Goal: Task Accomplishment & Management: Use online tool/utility

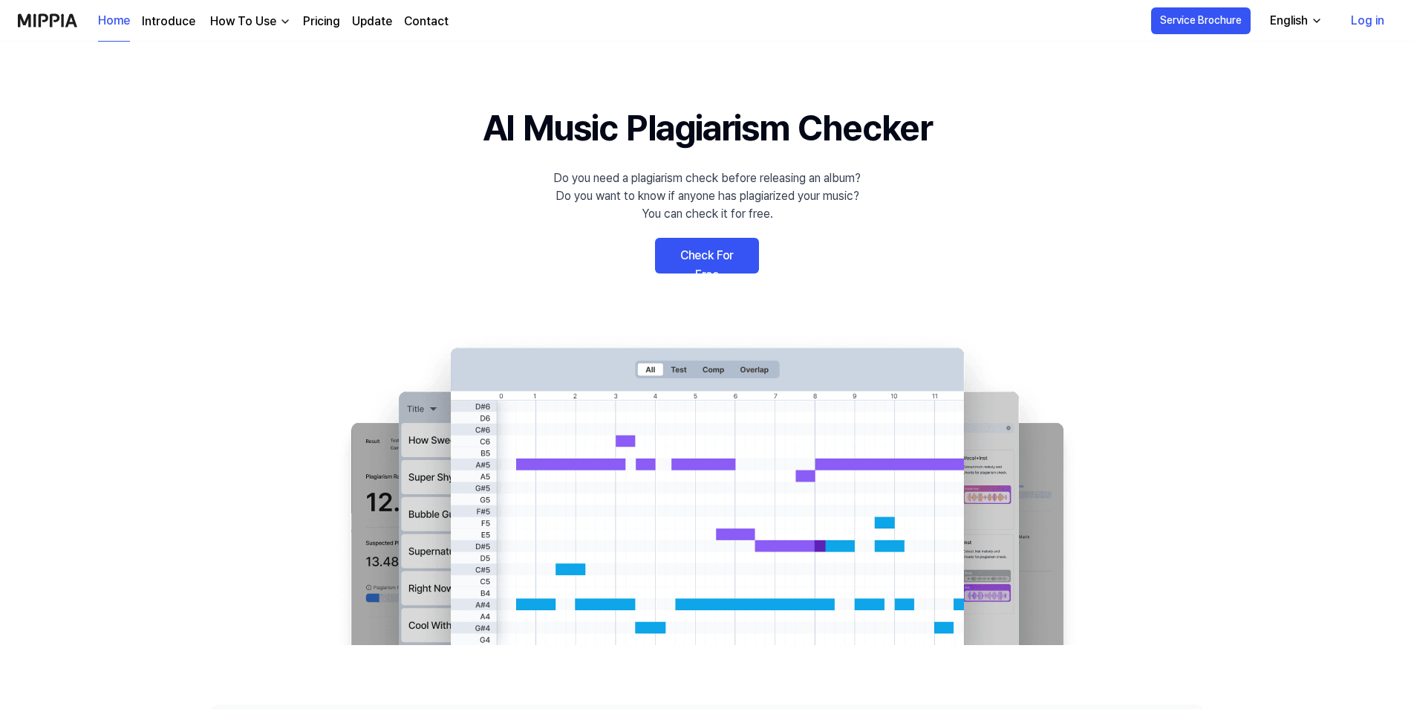
click at [726, 261] on link "Check For Free" at bounding box center [707, 256] width 104 height 36
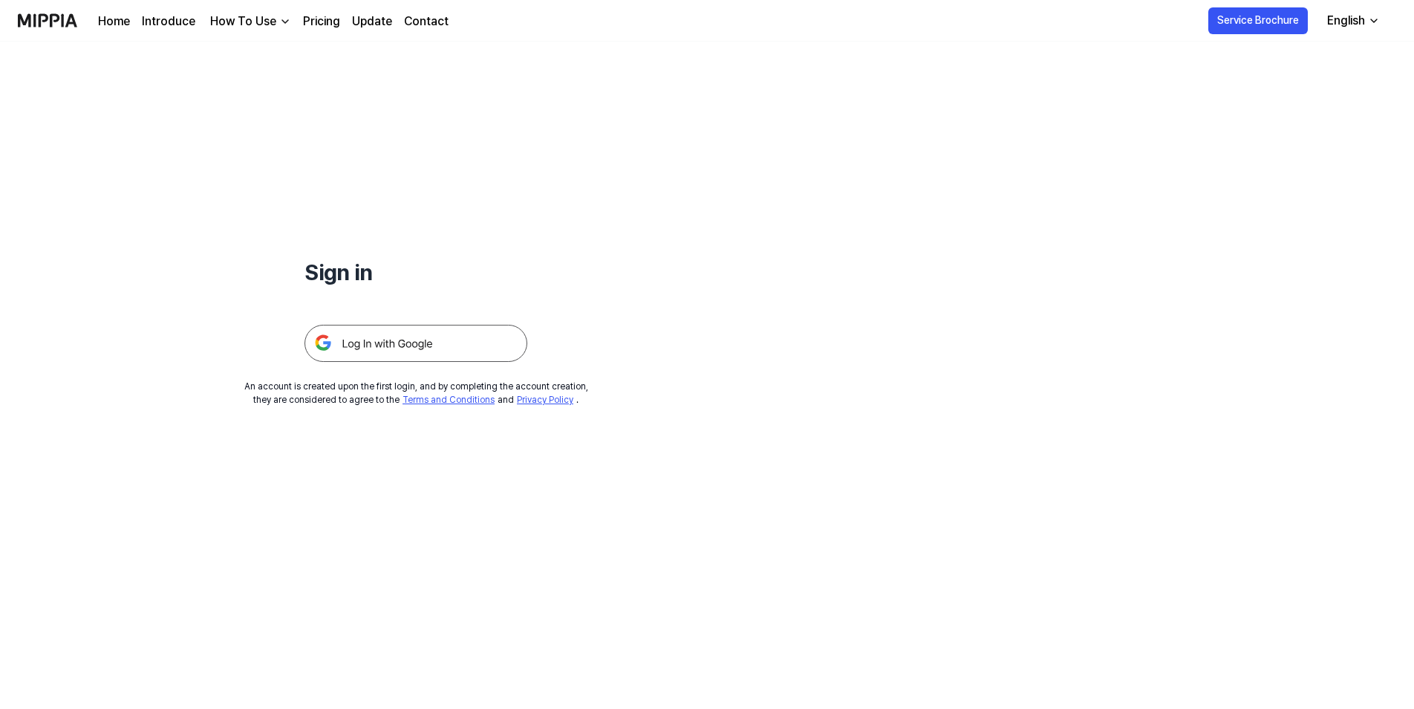
click at [450, 334] on img at bounding box center [416, 343] width 223 height 37
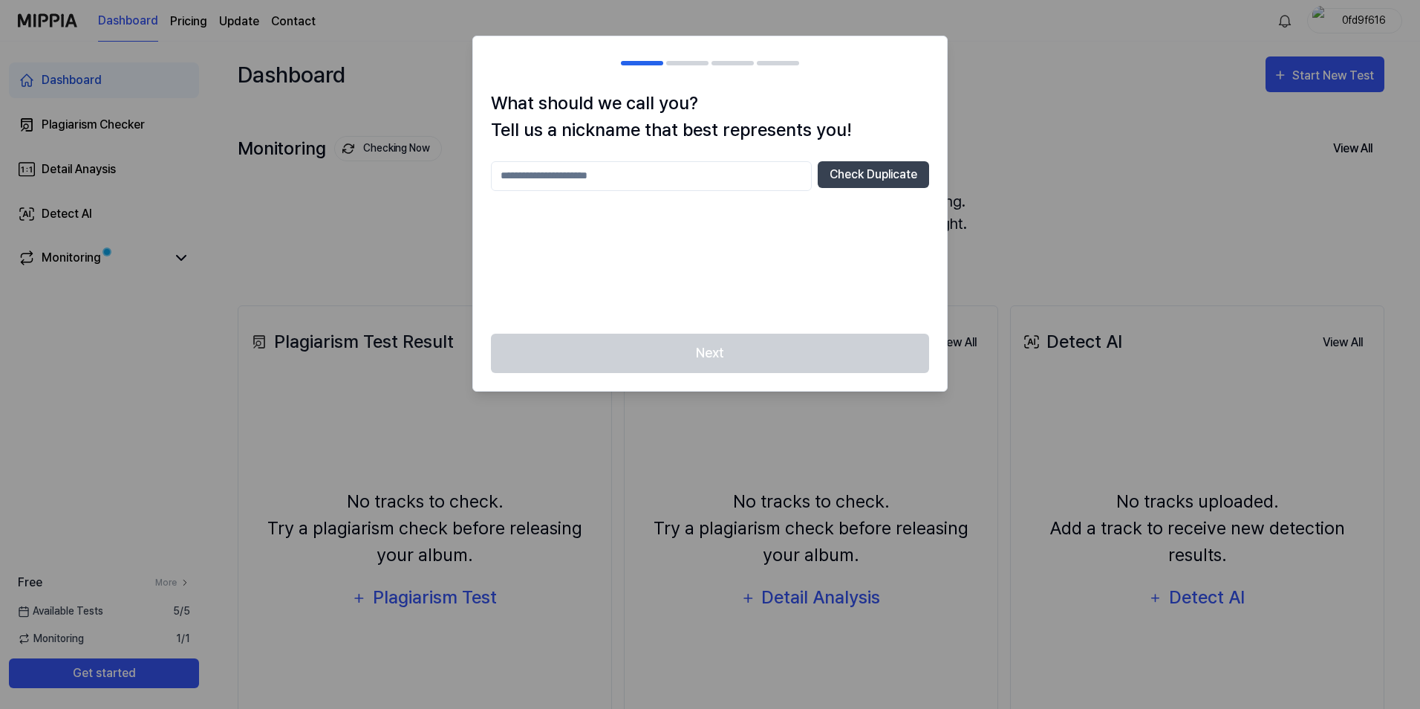
click at [597, 174] on input "text" at bounding box center [651, 176] width 321 height 30
type input "****"
click at [897, 172] on button "Check Duplicate" at bounding box center [873, 174] width 111 height 27
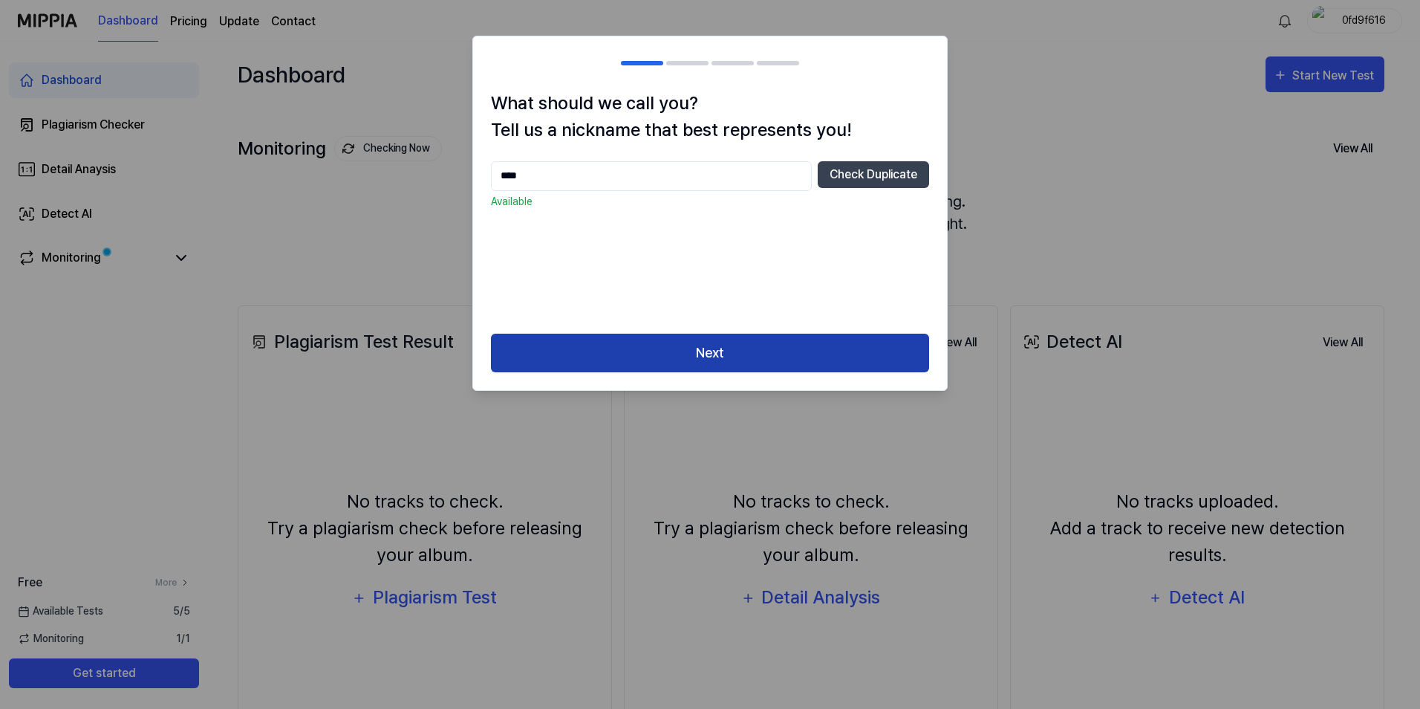
click at [734, 340] on button "Next" at bounding box center [710, 353] width 438 height 39
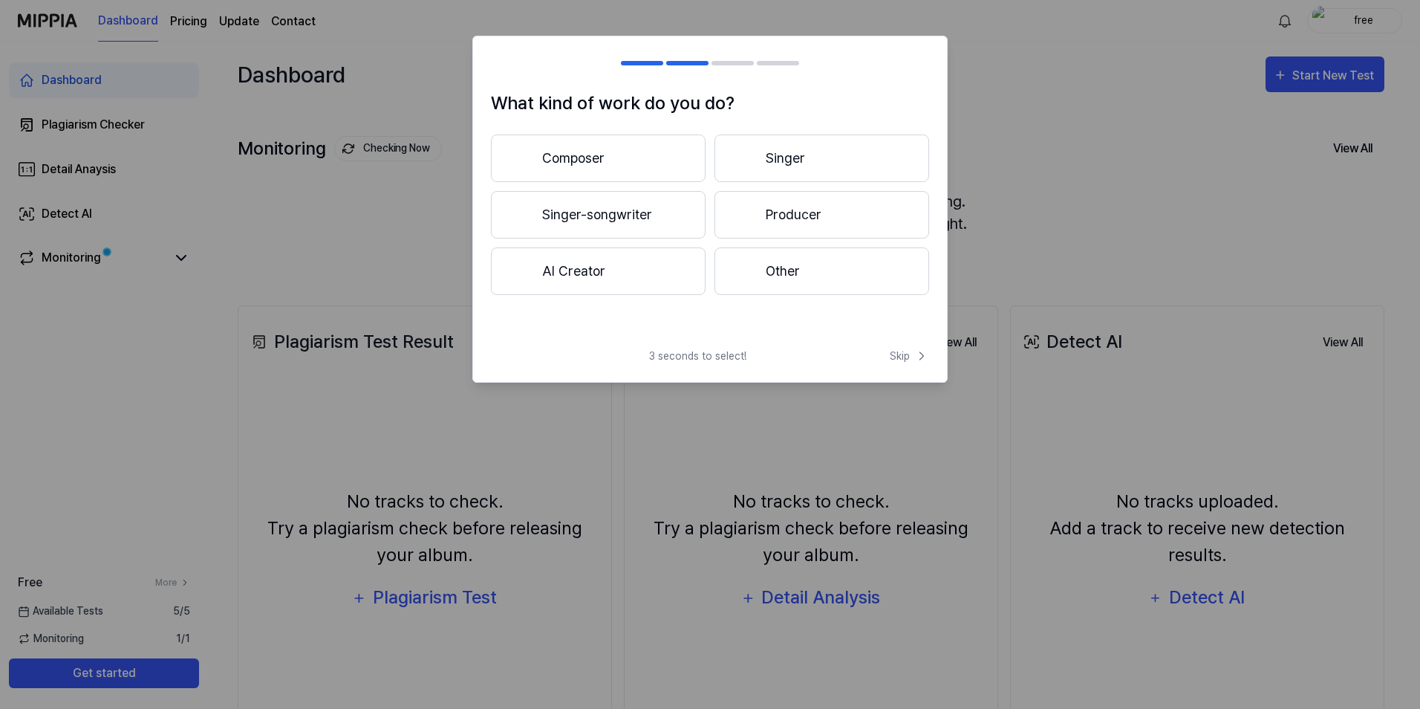
click at [641, 213] on button "Singer-songwriter" at bounding box center [598, 215] width 215 height 48
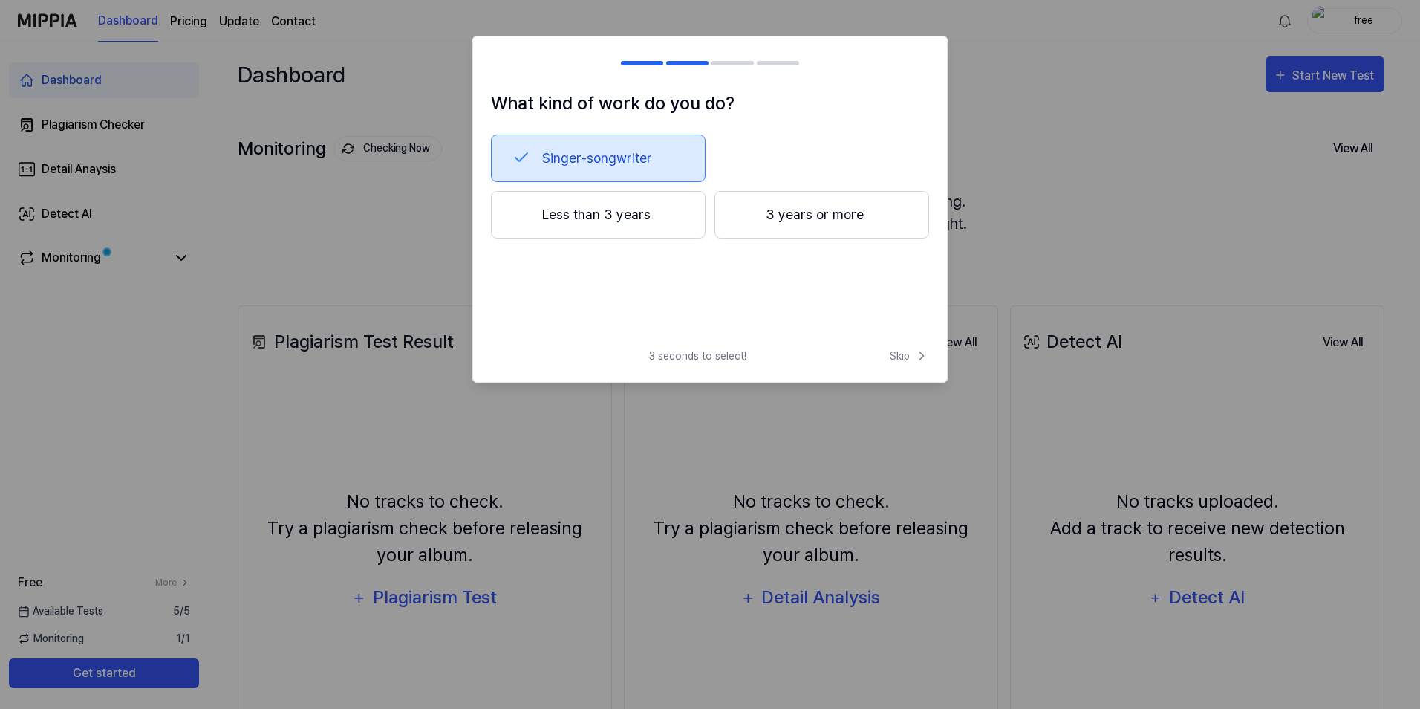
click at [802, 212] on button "3 years or more" at bounding box center [822, 215] width 215 height 48
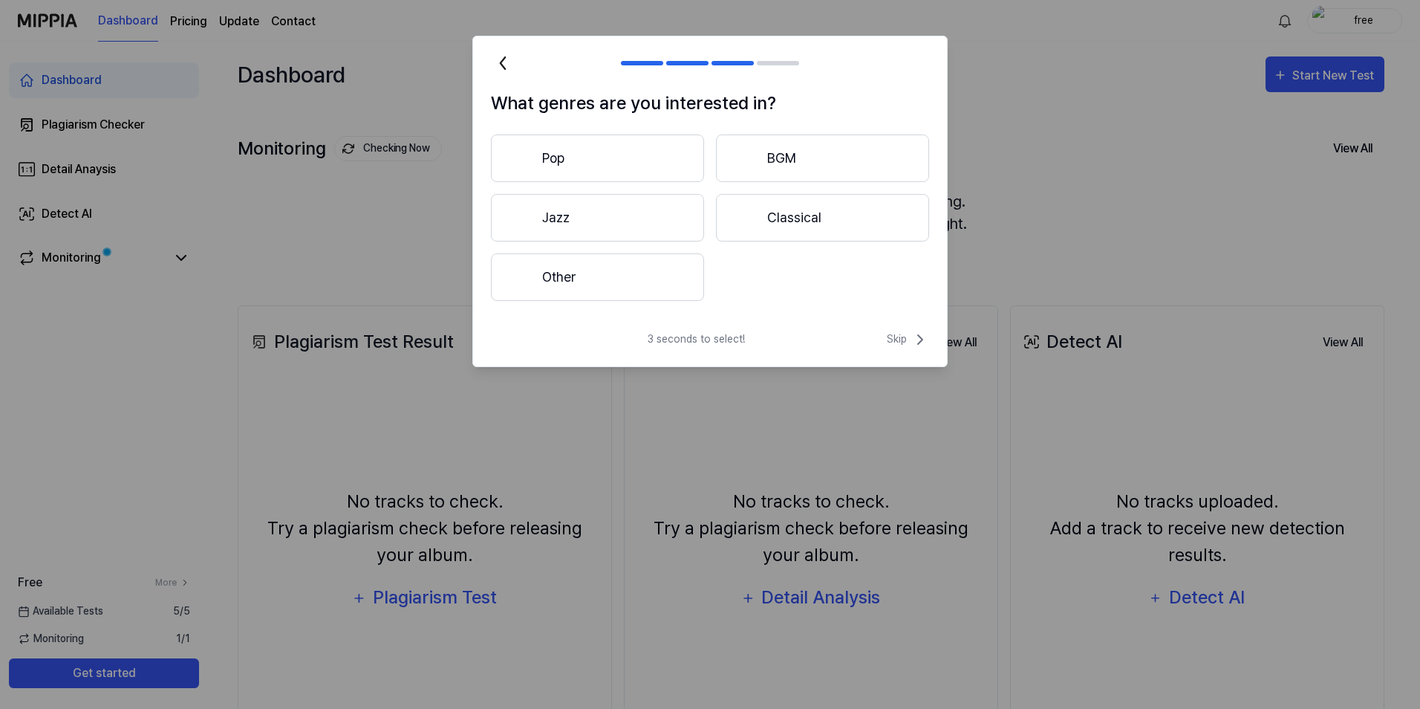
click at [582, 262] on button "Other" at bounding box center [597, 277] width 213 height 48
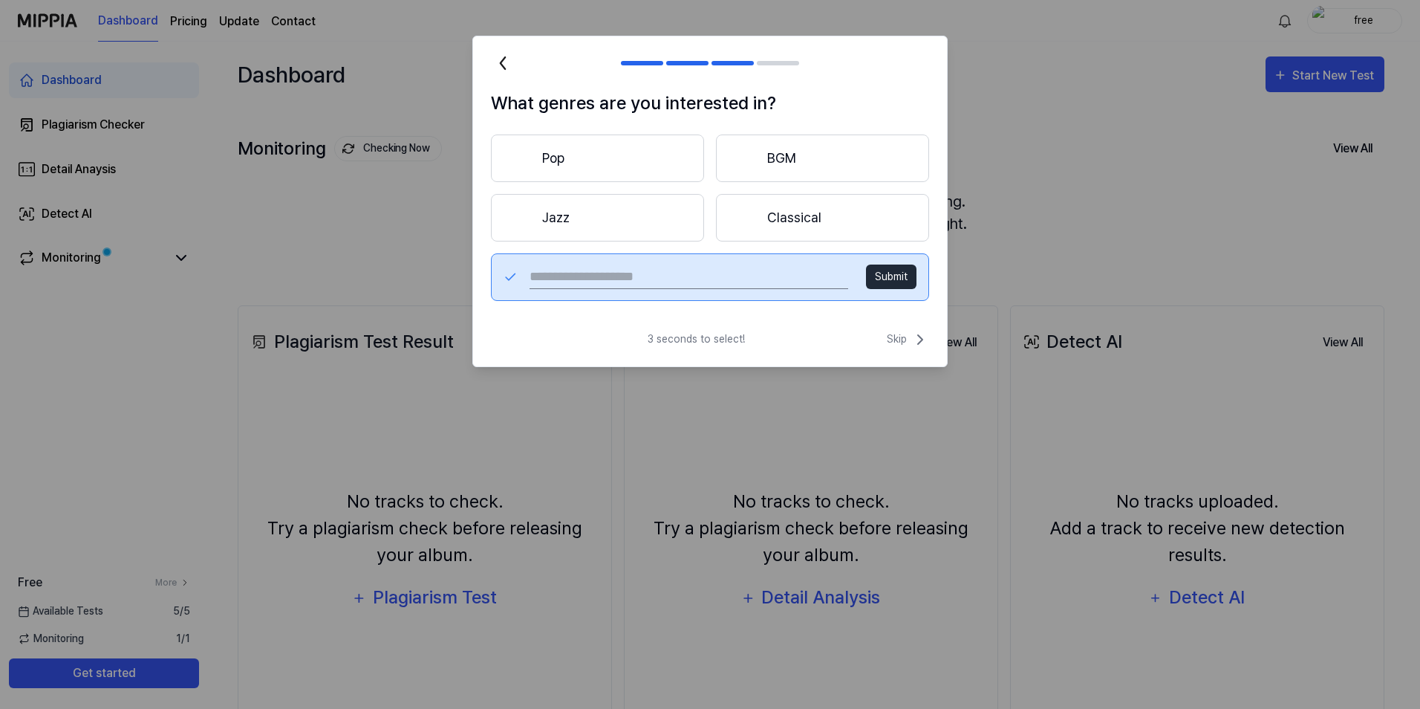
click at [637, 285] on input "text" at bounding box center [689, 277] width 319 height 24
type input "**********"
click at [888, 270] on button "Submit" at bounding box center [891, 276] width 51 height 25
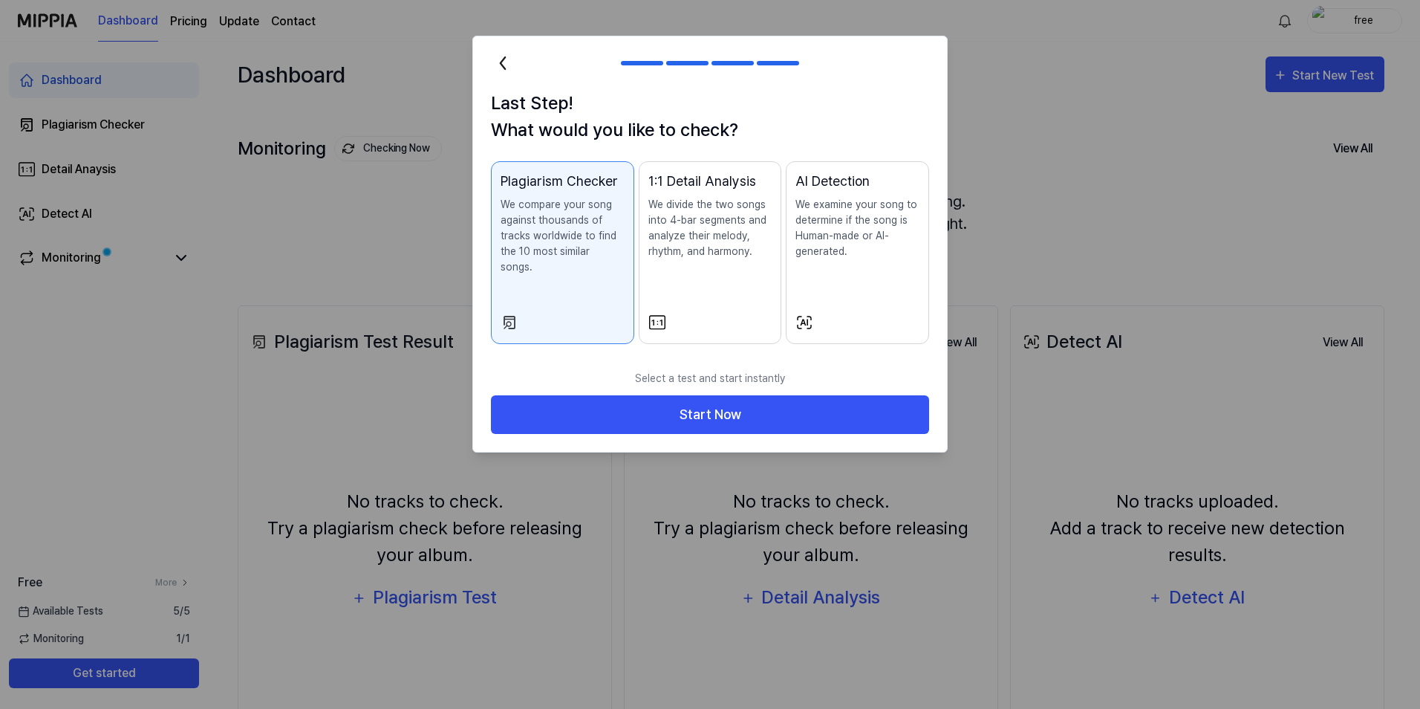
click at [851, 259] on p "We examine your song to determine if the song is Human-made or AI-generated." at bounding box center [858, 228] width 124 height 62
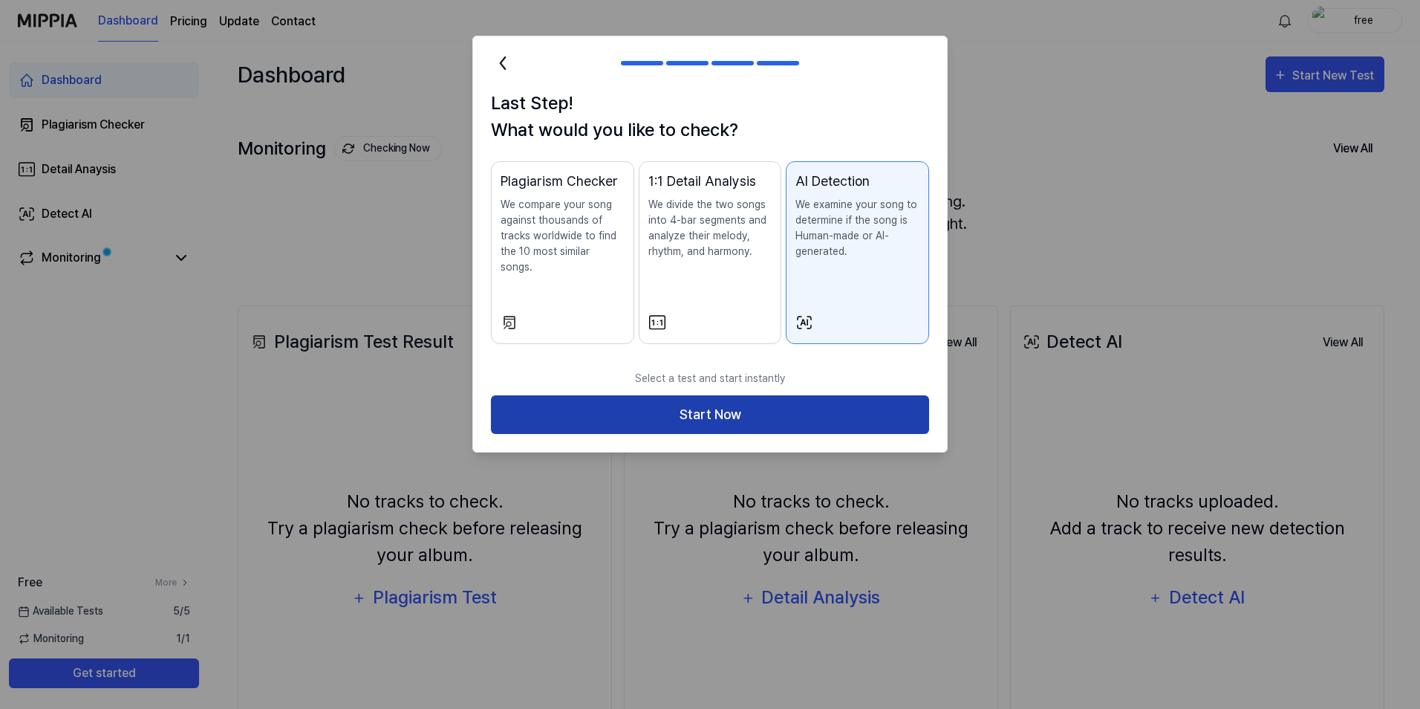
click at [796, 397] on button "Start Now" at bounding box center [710, 414] width 438 height 39
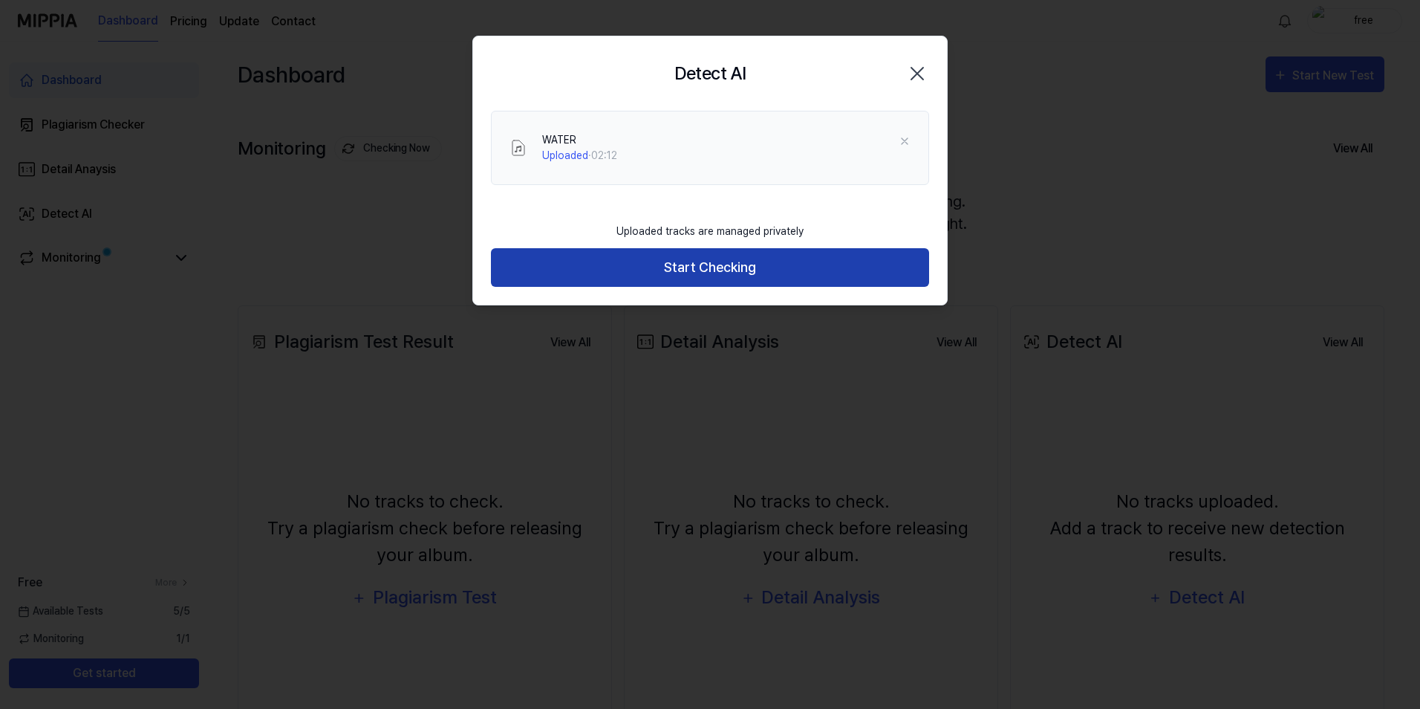
click at [652, 262] on button "Start Checking" at bounding box center [710, 267] width 438 height 39
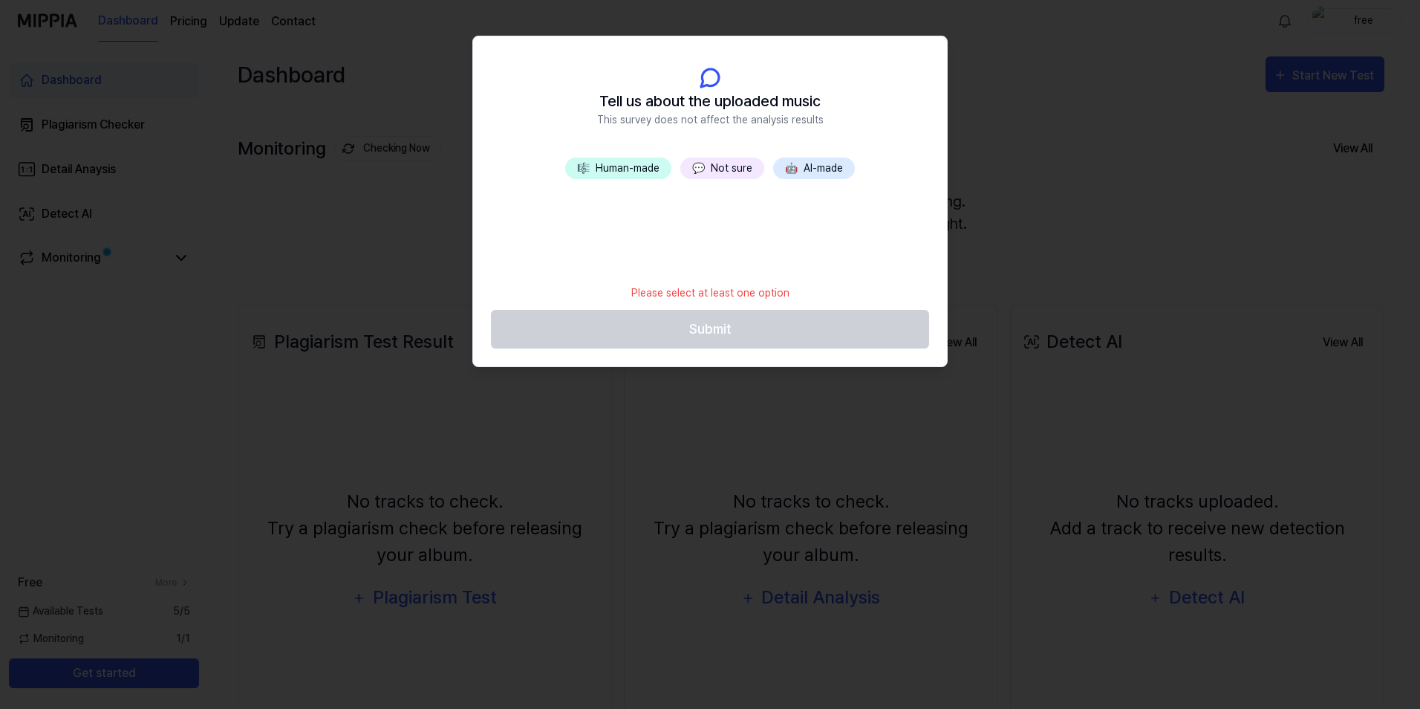
click at [614, 170] on button "🎼 Human-made" at bounding box center [618, 168] width 106 height 22
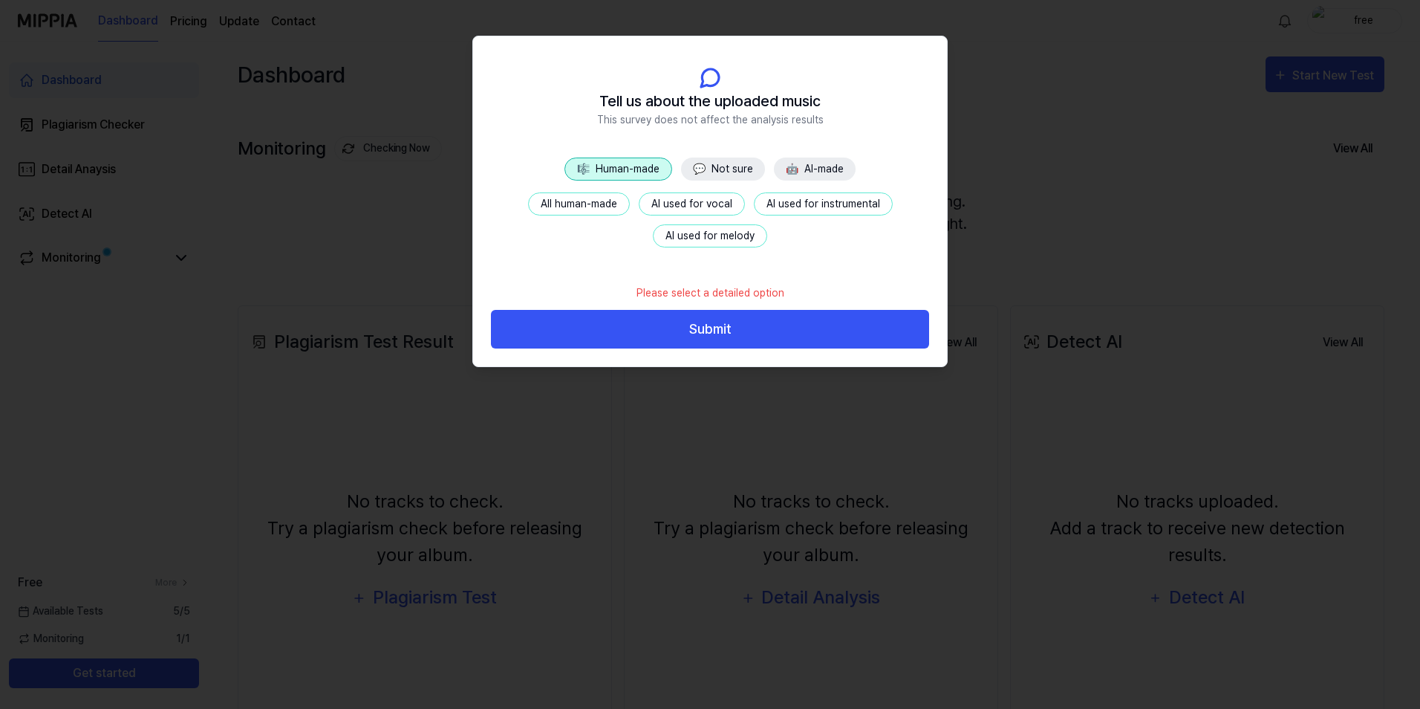
click at [590, 205] on button "All human-made" at bounding box center [579, 203] width 102 height 23
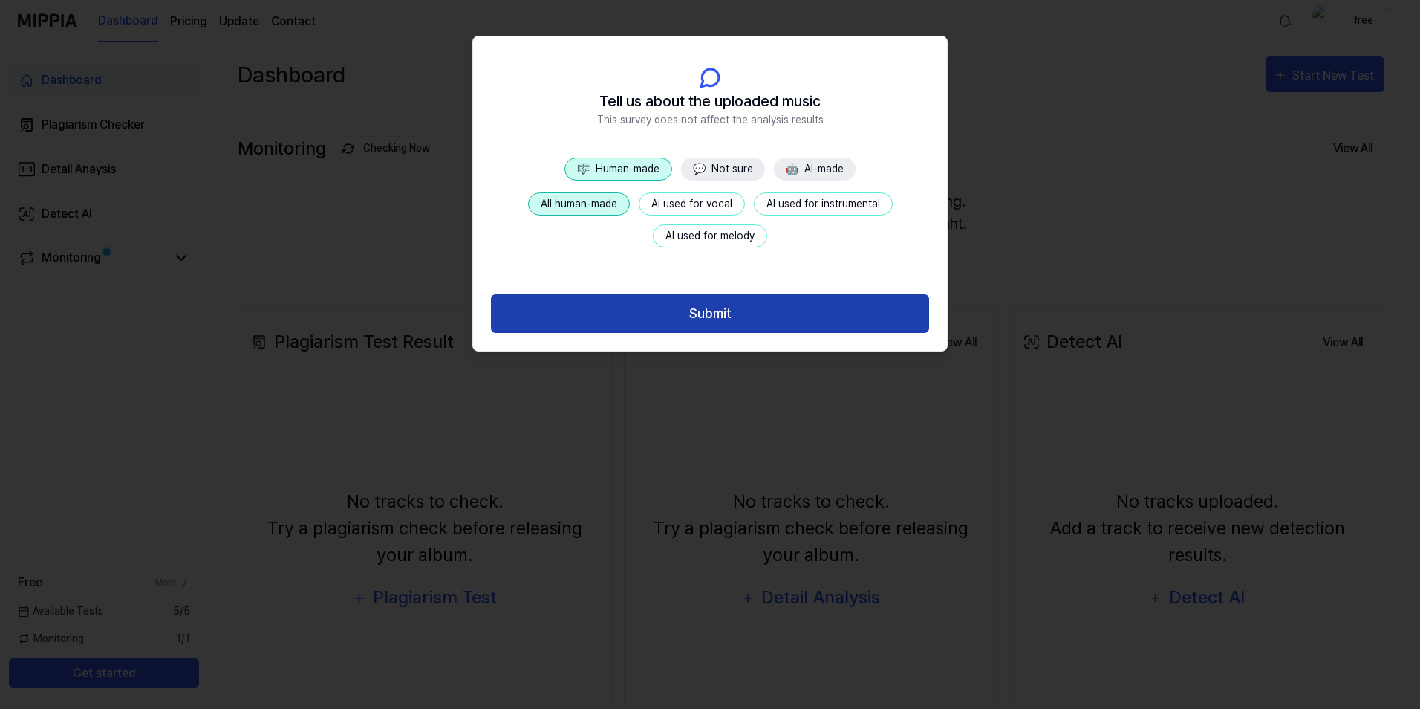
click at [698, 325] on button "Submit" at bounding box center [710, 313] width 438 height 39
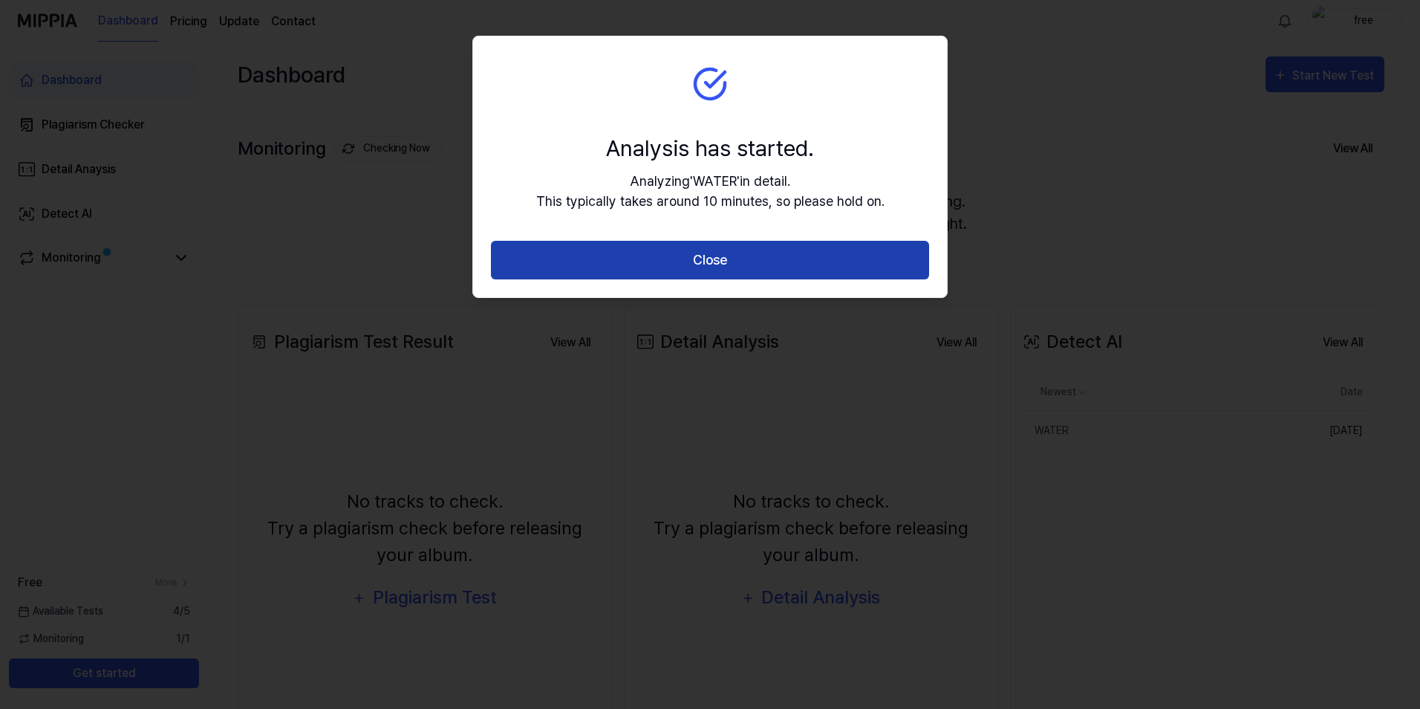
click at [788, 258] on button "Close" at bounding box center [710, 260] width 438 height 39
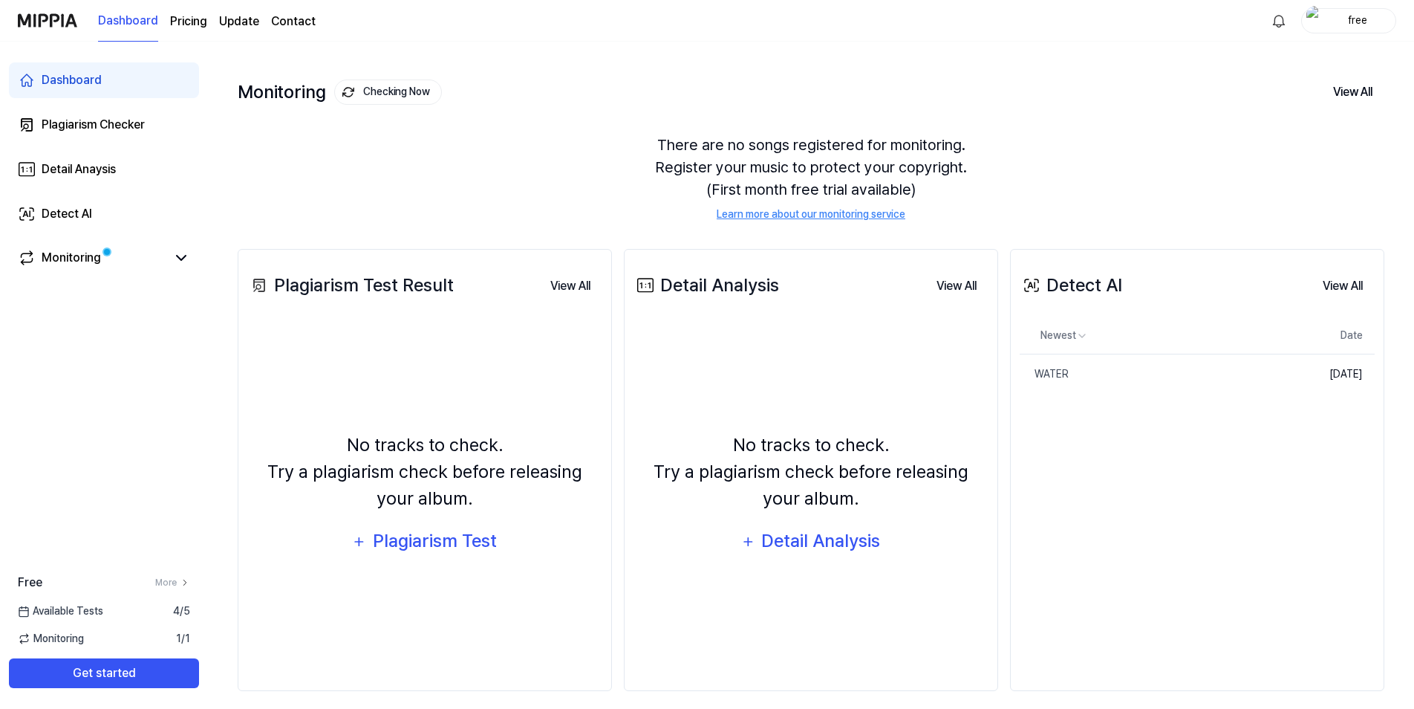
scroll to position [68, 0]
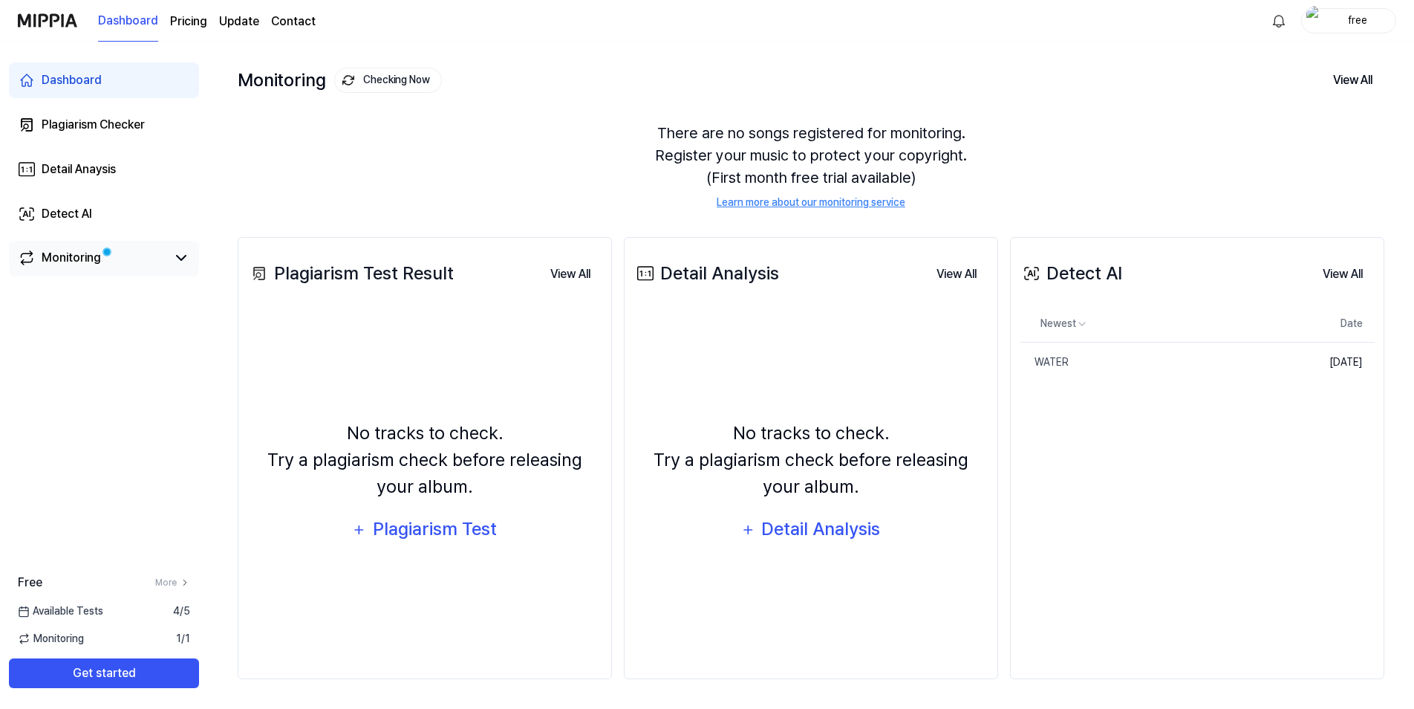
click at [80, 259] on div "Monitoring" at bounding box center [71, 258] width 59 height 18
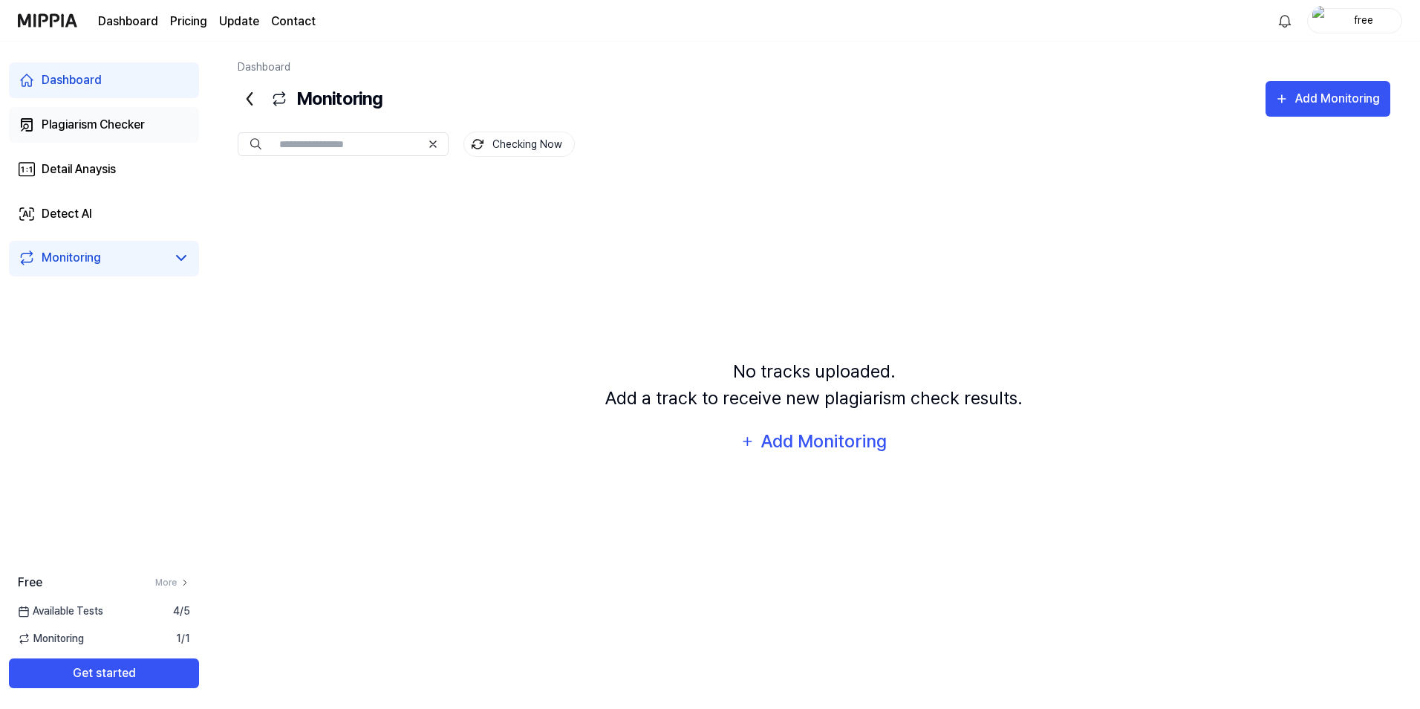
click at [106, 140] on link "Plagiarism Checker" at bounding box center [104, 125] width 190 height 36
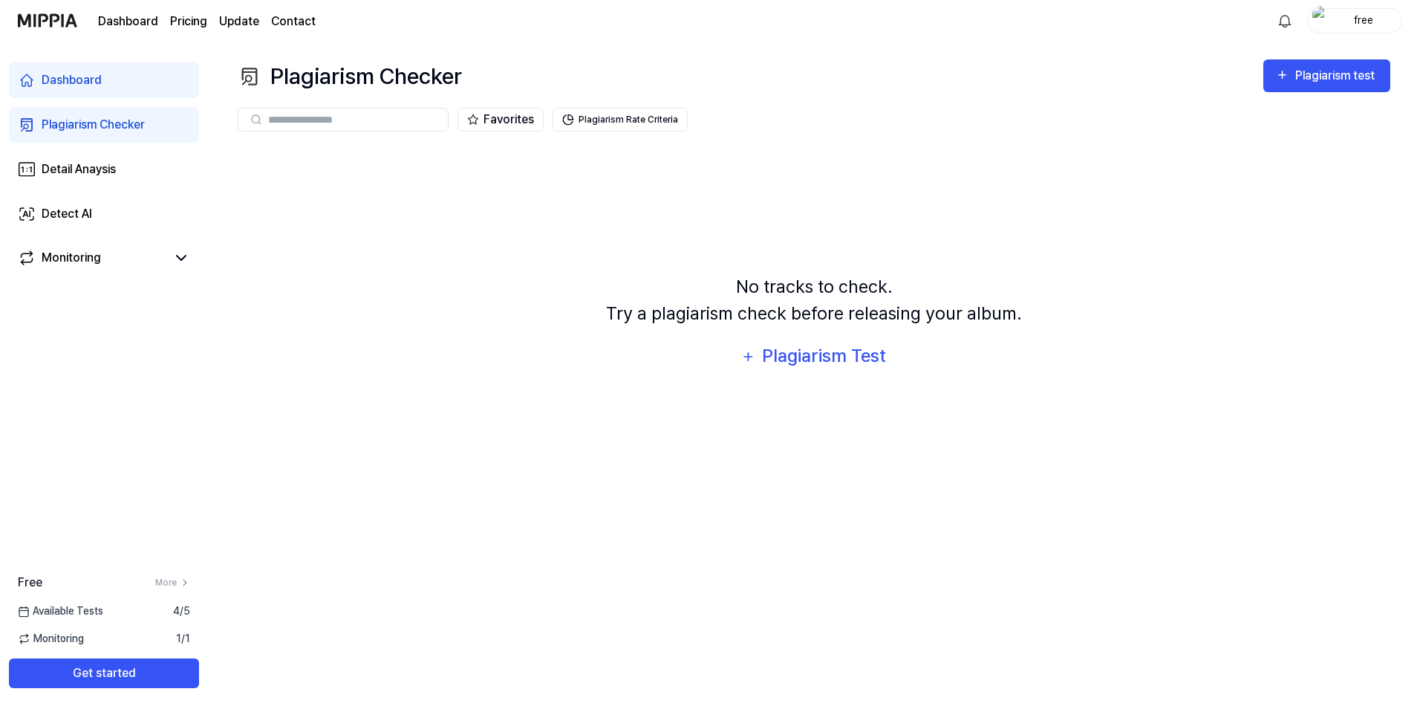
click at [119, 92] on link "Dashboard" at bounding box center [104, 80] width 190 height 36
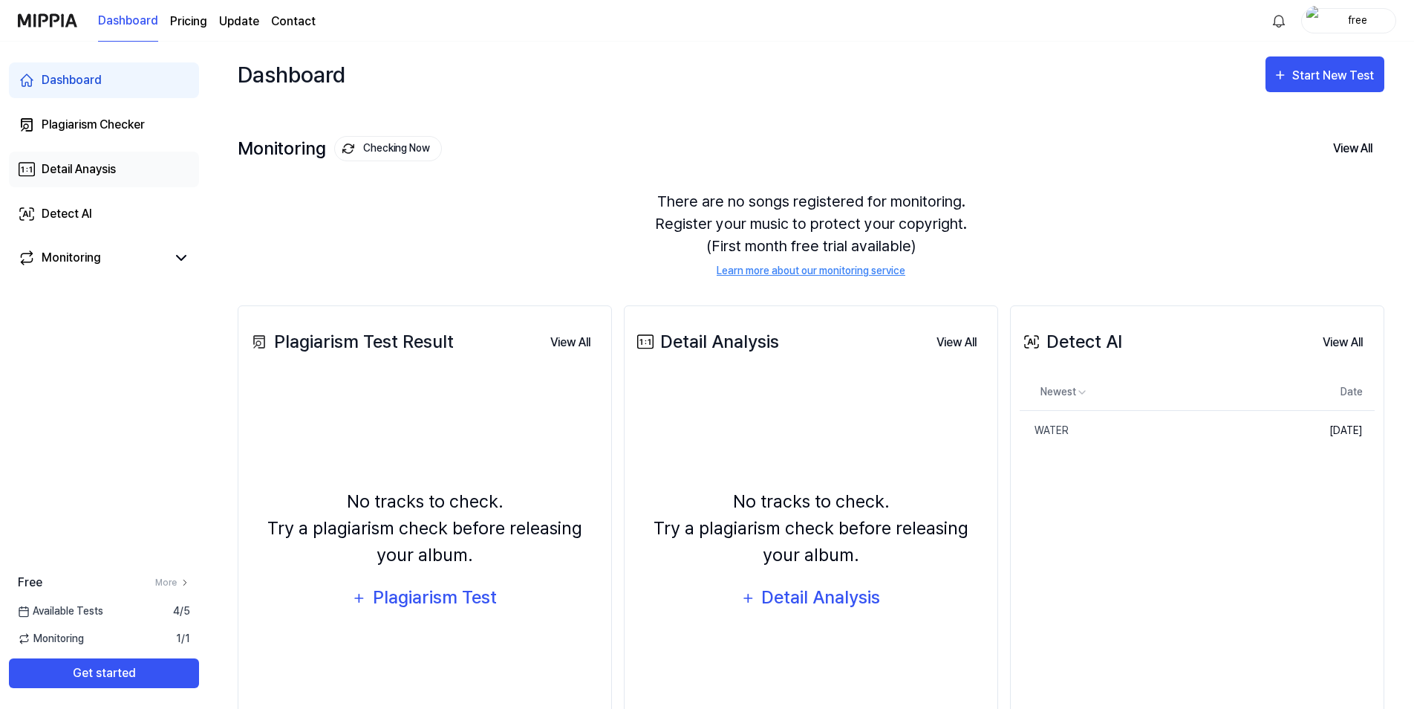
click at [121, 181] on link "Detail Anaysis" at bounding box center [104, 170] width 190 height 36
click at [112, 226] on link "Detect AI" at bounding box center [104, 214] width 190 height 36
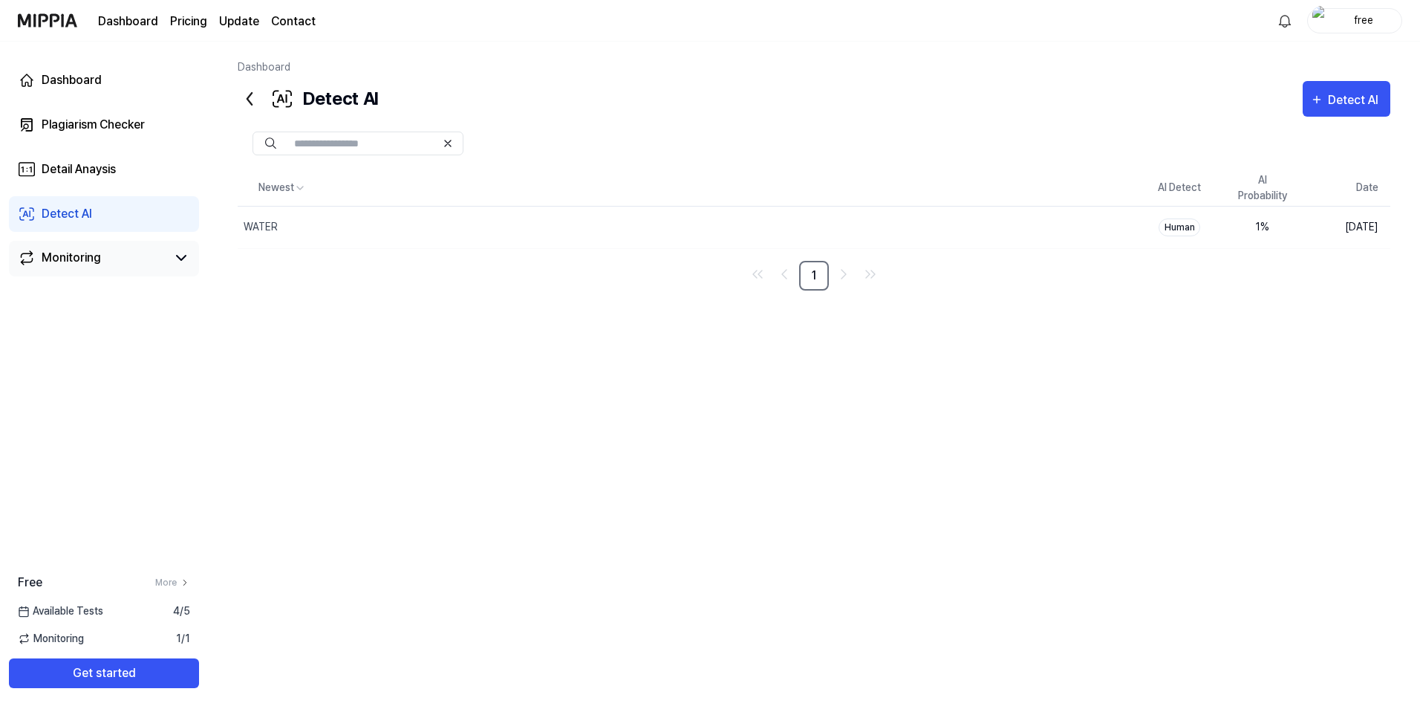
click at [55, 262] on div "Monitoring" at bounding box center [71, 258] width 59 height 18
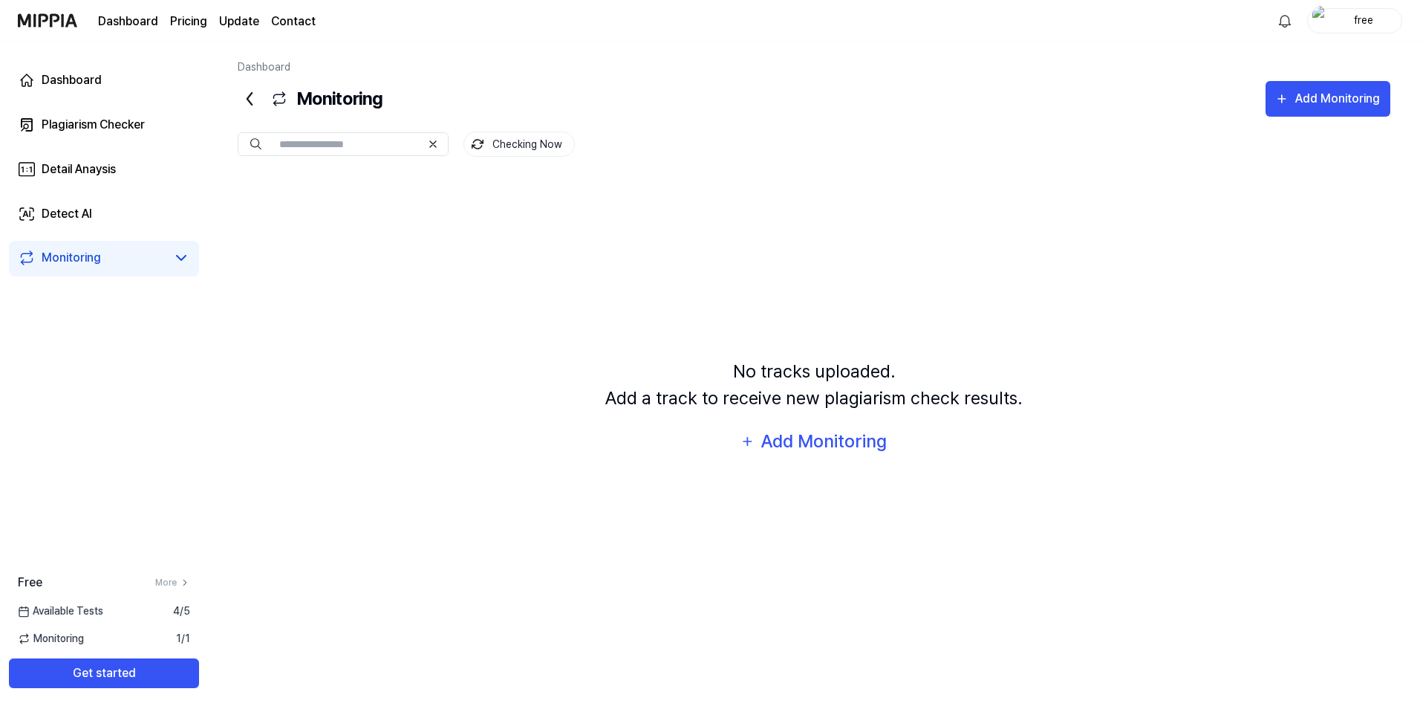
click at [250, 103] on icon at bounding box center [250, 99] width 24 height 24
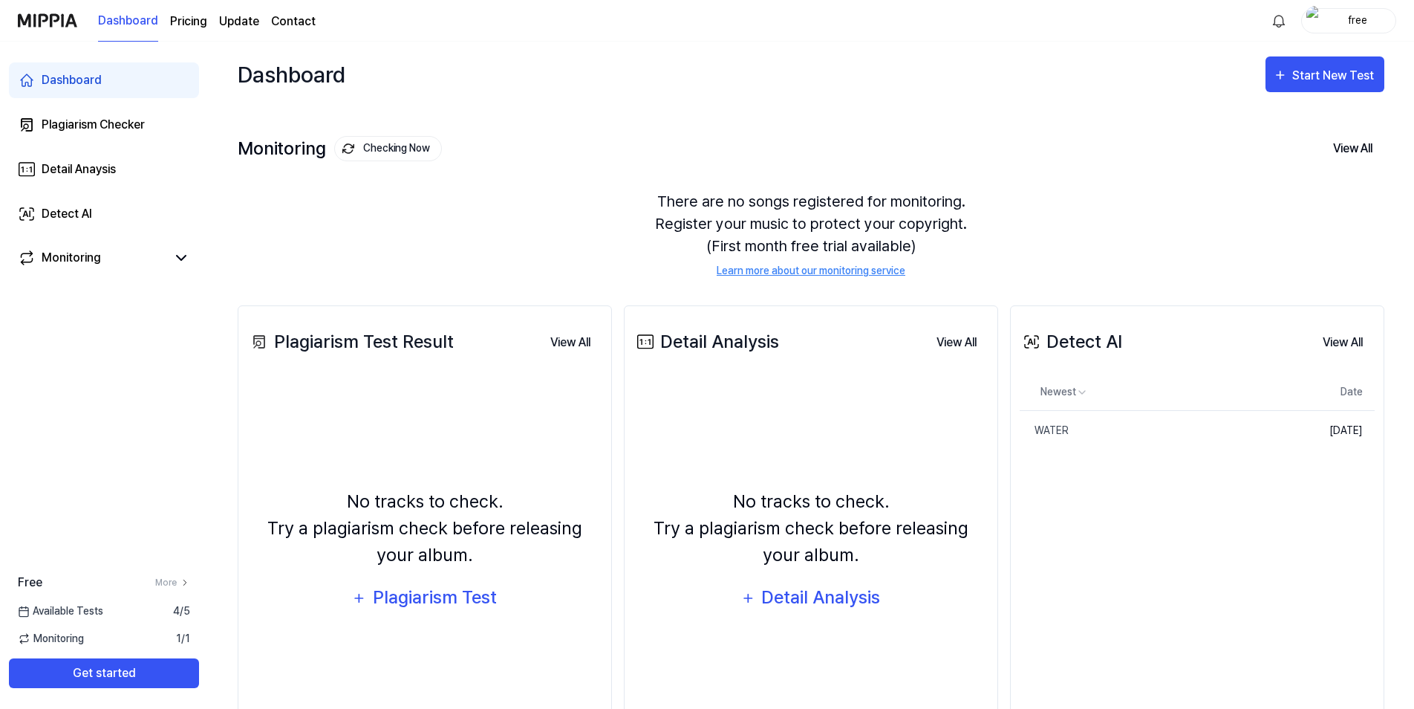
drag, startPoint x: 136, startPoint y: 677, endPoint x: 199, endPoint y: 691, distance: 64.7
click at [199, 691] on div "Free More Available Tests 4 / 5 Monitoring 1 / 1 Get started" at bounding box center [104, 631] width 208 height 156
click at [152, 671] on button "Get started" at bounding box center [104, 673] width 190 height 30
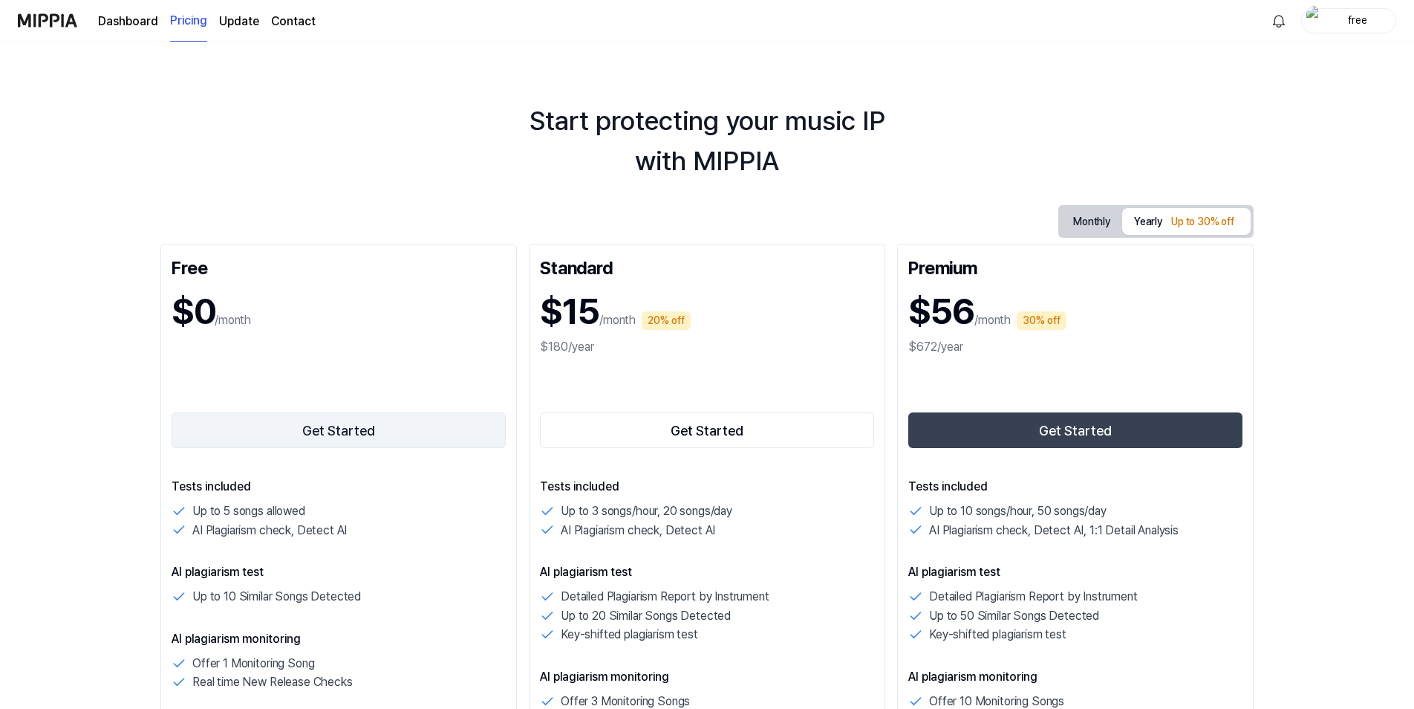
click at [336, 429] on button "Get Started" at bounding box center [339, 430] width 334 height 36
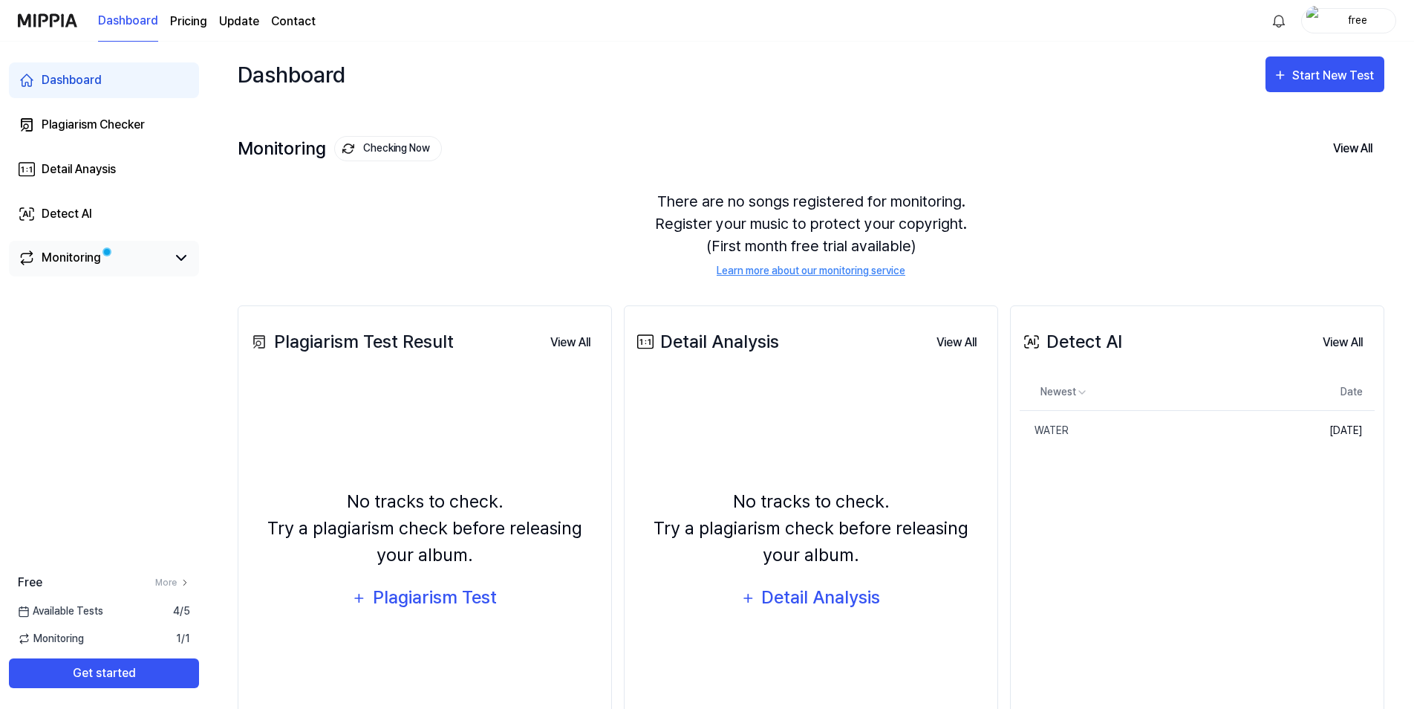
click at [83, 260] on div "Monitoring" at bounding box center [71, 258] width 59 height 18
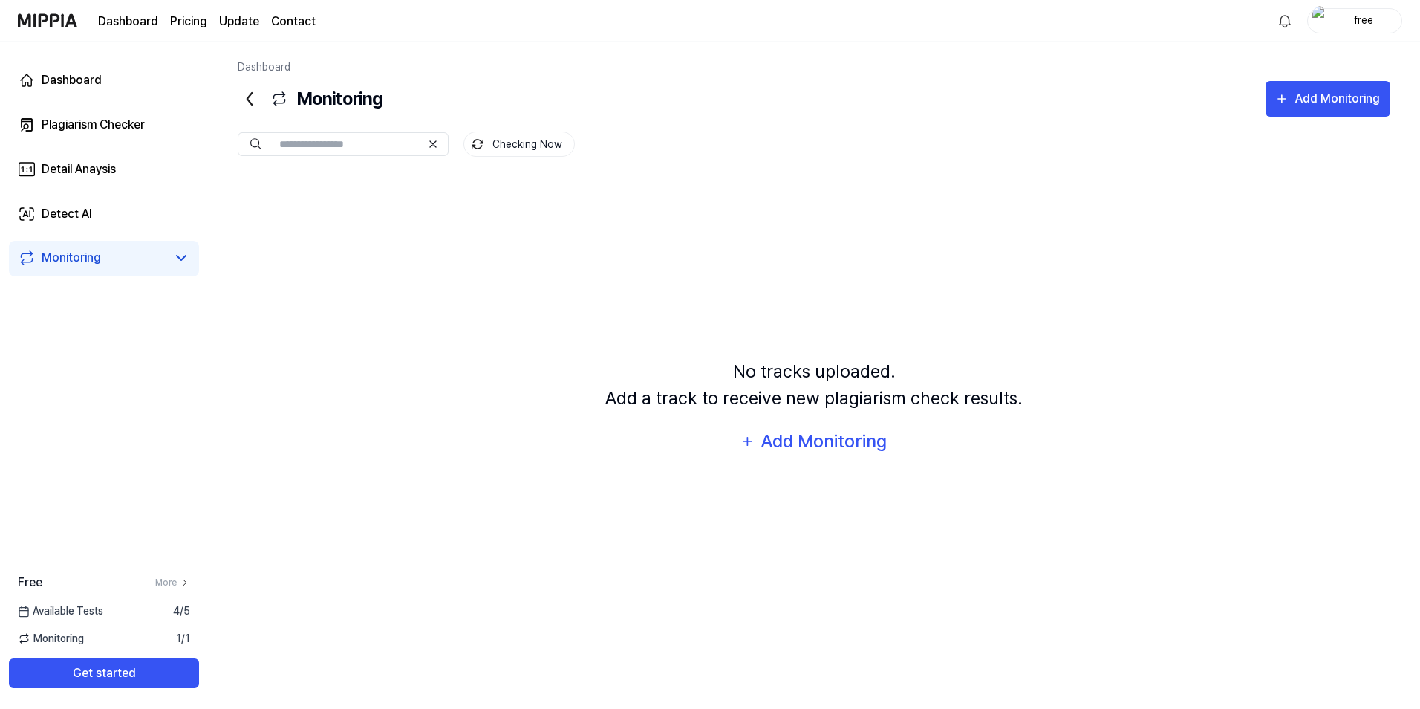
click at [325, 147] on input "text" at bounding box center [350, 143] width 142 height 13
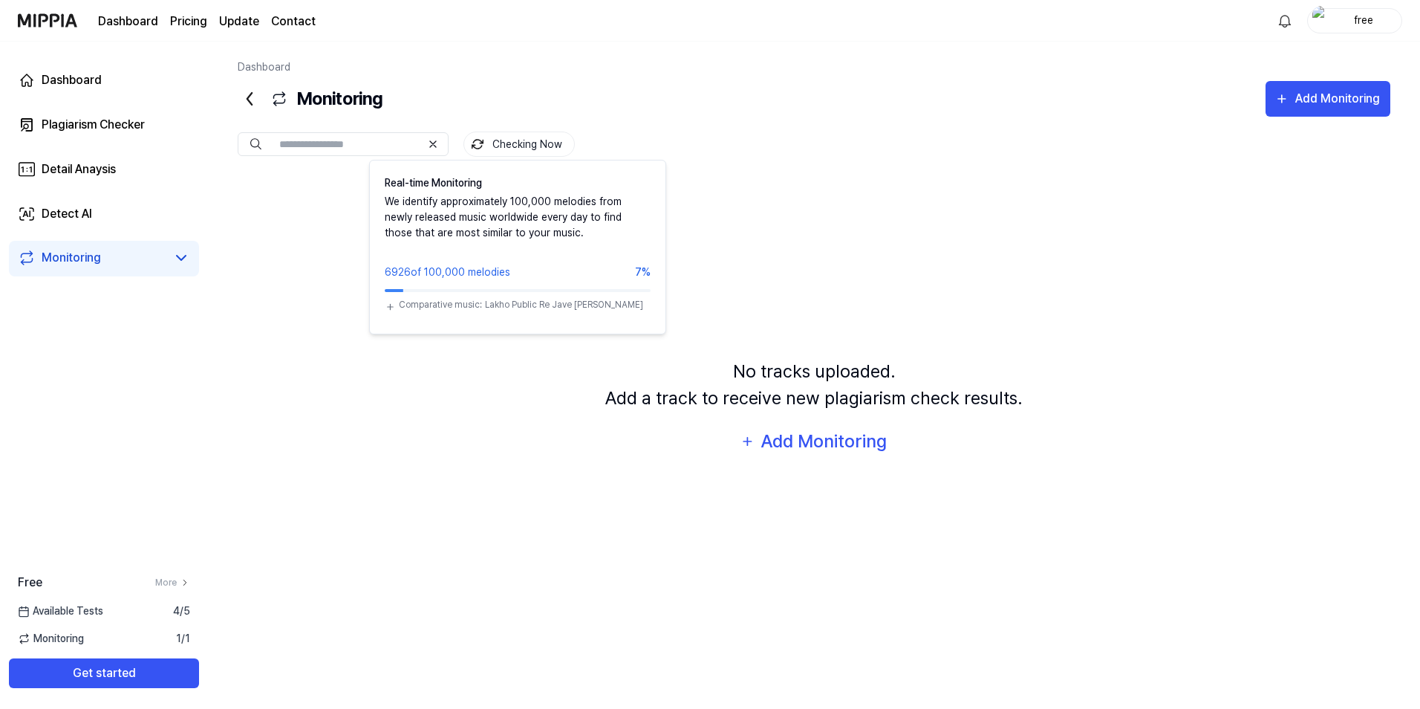
click at [506, 149] on button "Checking Now" at bounding box center [519, 143] width 111 height 25
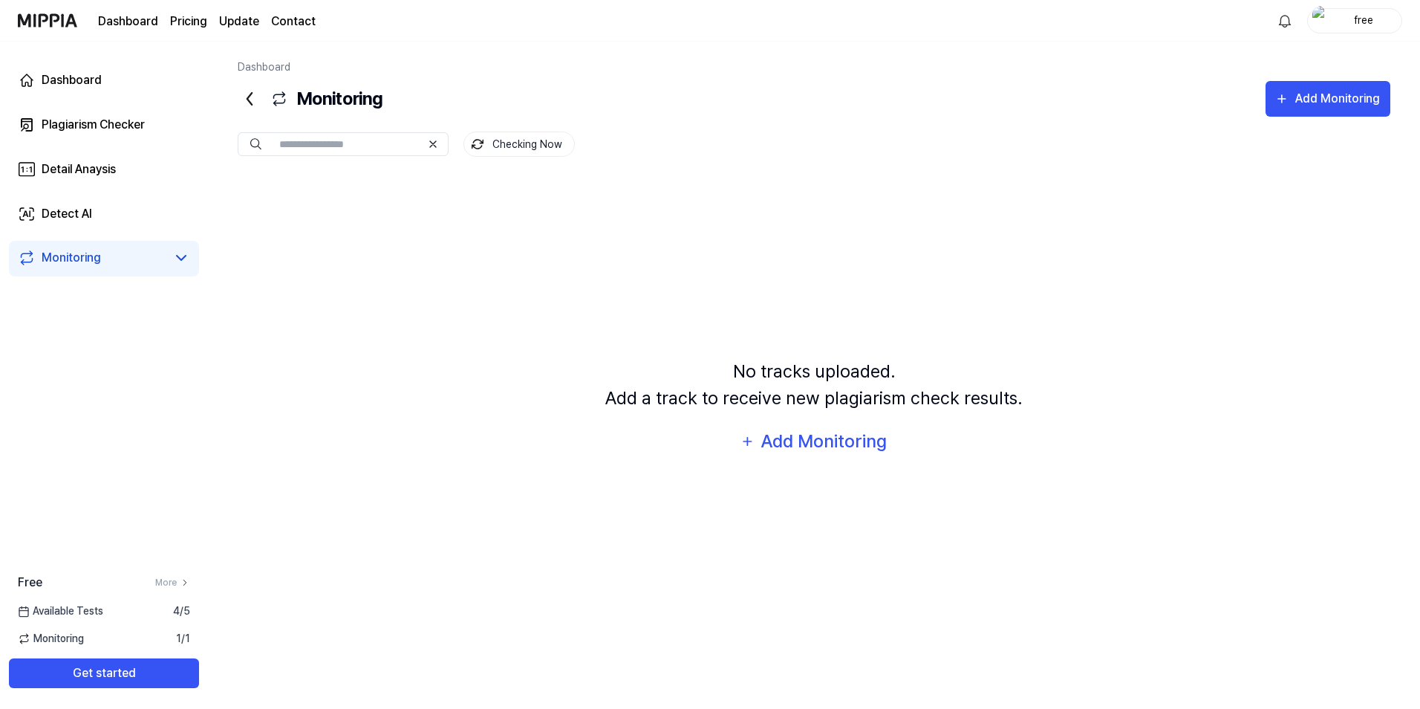
click at [506, 149] on button "Checking Now" at bounding box center [519, 143] width 111 height 25
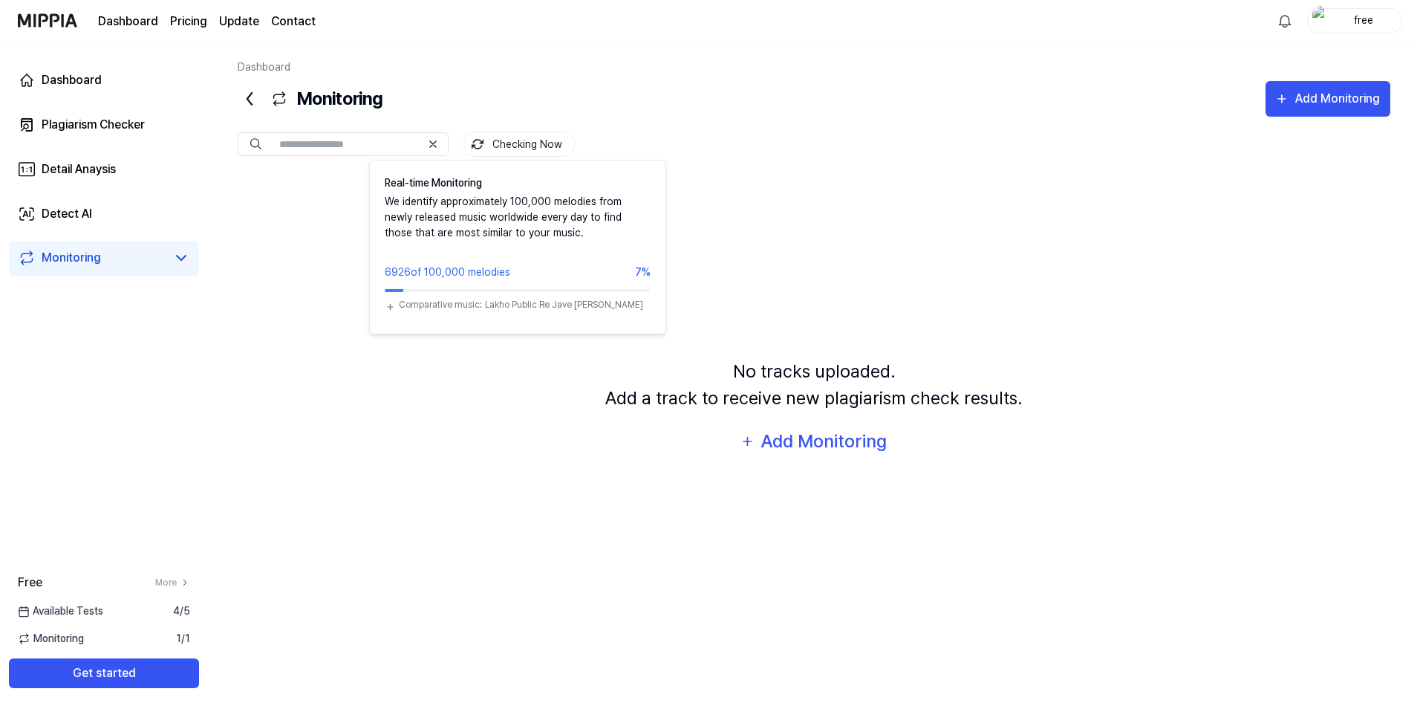
drag, startPoint x: 516, startPoint y: 135, endPoint x: 495, endPoint y: 147, distance: 24.6
click at [495, 147] on button "Checking Now" at bounding box center [519, 143] width 111 height 25
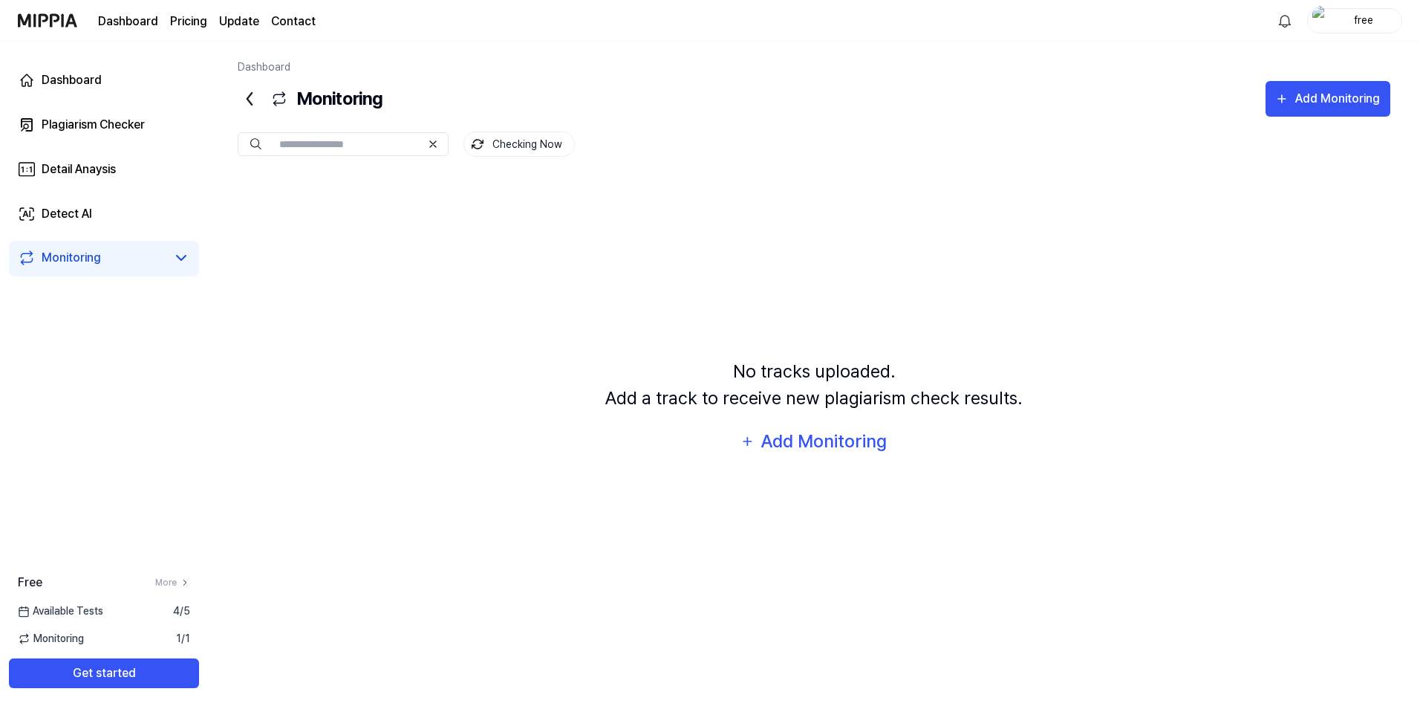
click at [495, 147] on button "Checking Now" at bounding box center [519, 143] width 111 height 25
click at [825, 444] on div "Add Monitoring" at bounding box center [824, 441] width 129 height 28
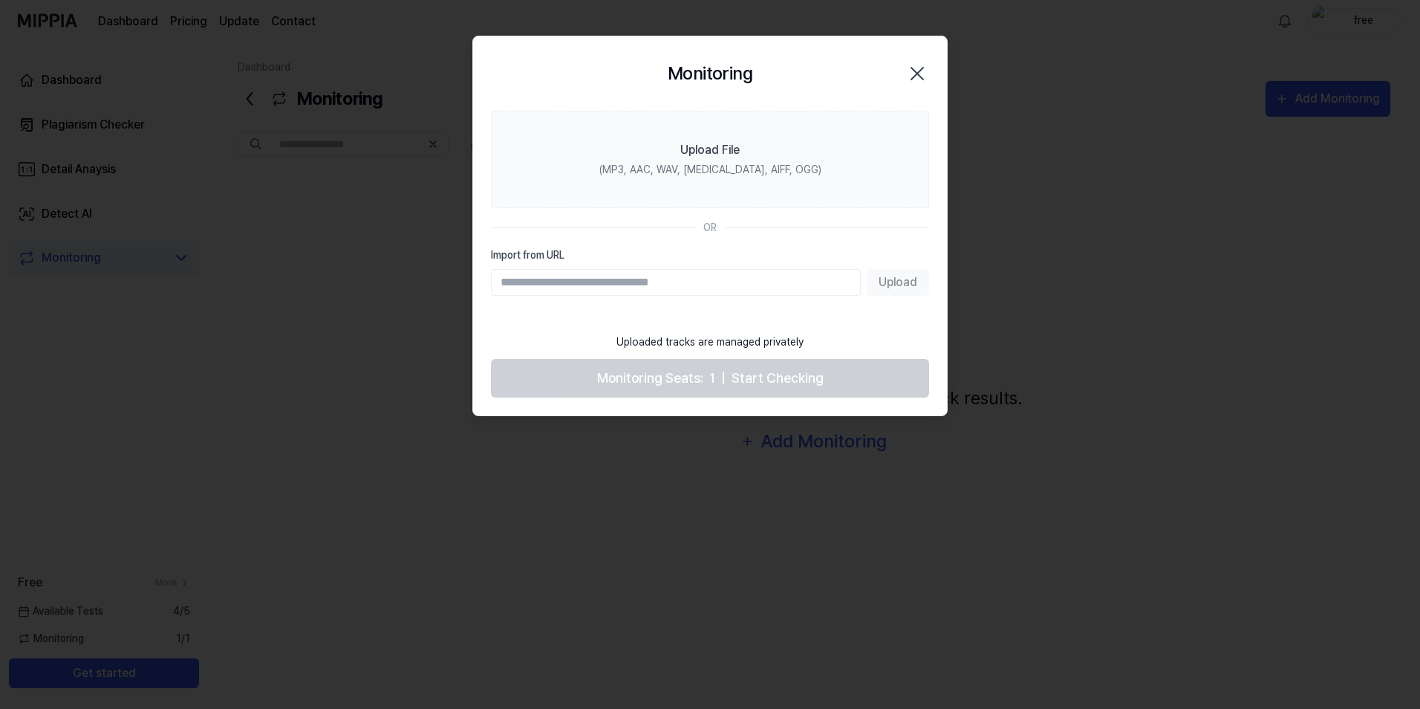
click at [924, 69] on icon "button" at bounding box center [918, 74] width 24 height 24
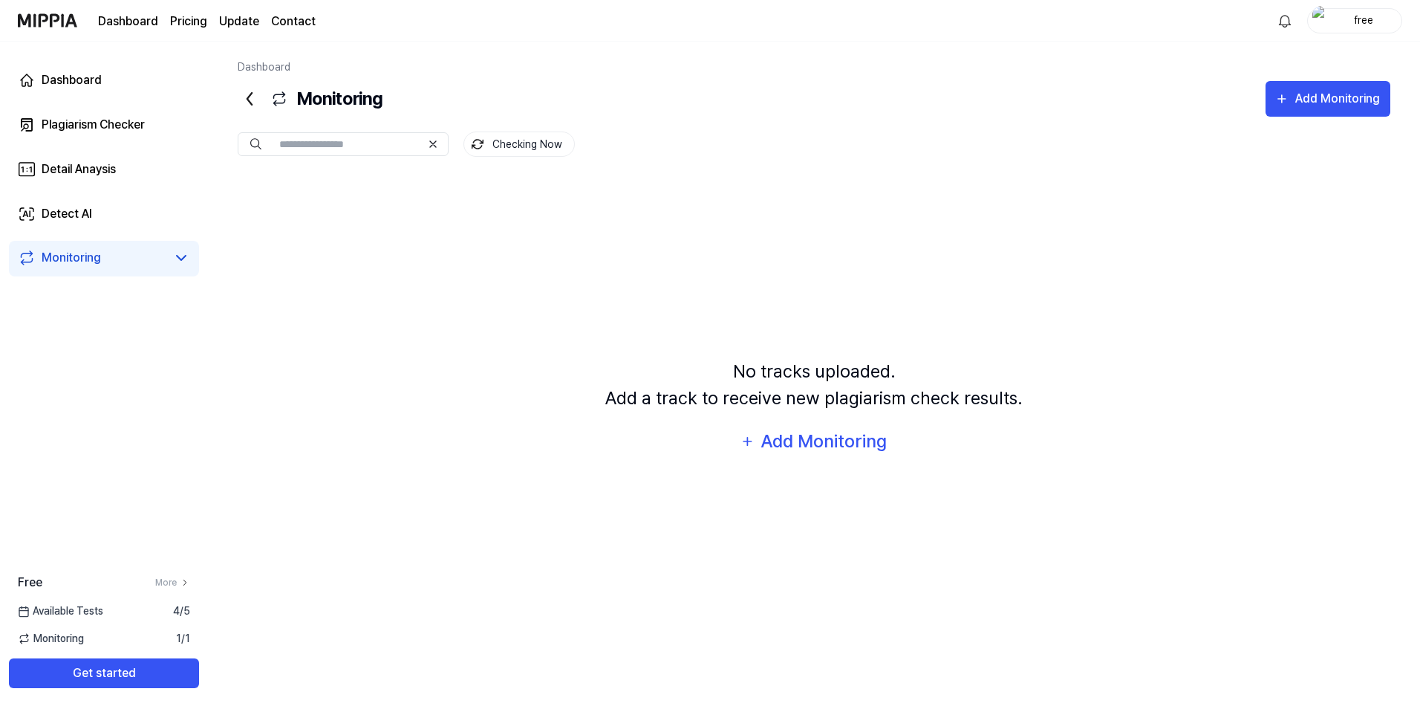
drag, startPoint x: 231, startPoint y: 80, endPoint x: 249, endPoint y: 86, distance: 18.8
drag, startPoint x: 249, startPoint y: 86, endPoint x: 581, endPoint y: 507, distance: 535.8
click at [581, 507] on div "No tracks uploaded. Add a track to receive new plagiarism check results. Add Mo…" at bounding box center [814, 408] width 1153 height 465
click at [172, 581] on link "More" at bounding box center [172, 582] width 35 height 13
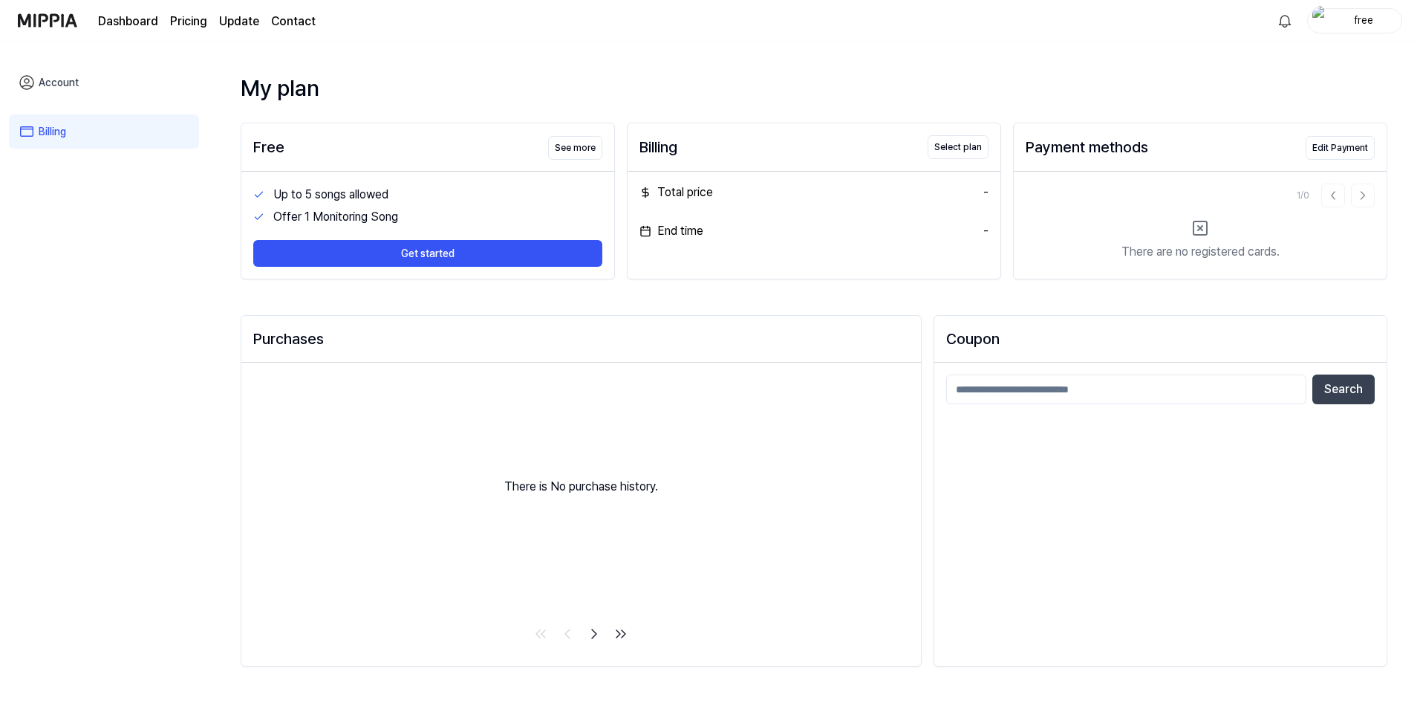
click at [70, 87] on link "Account" at bounding box center [104, 82] width 190 height 34
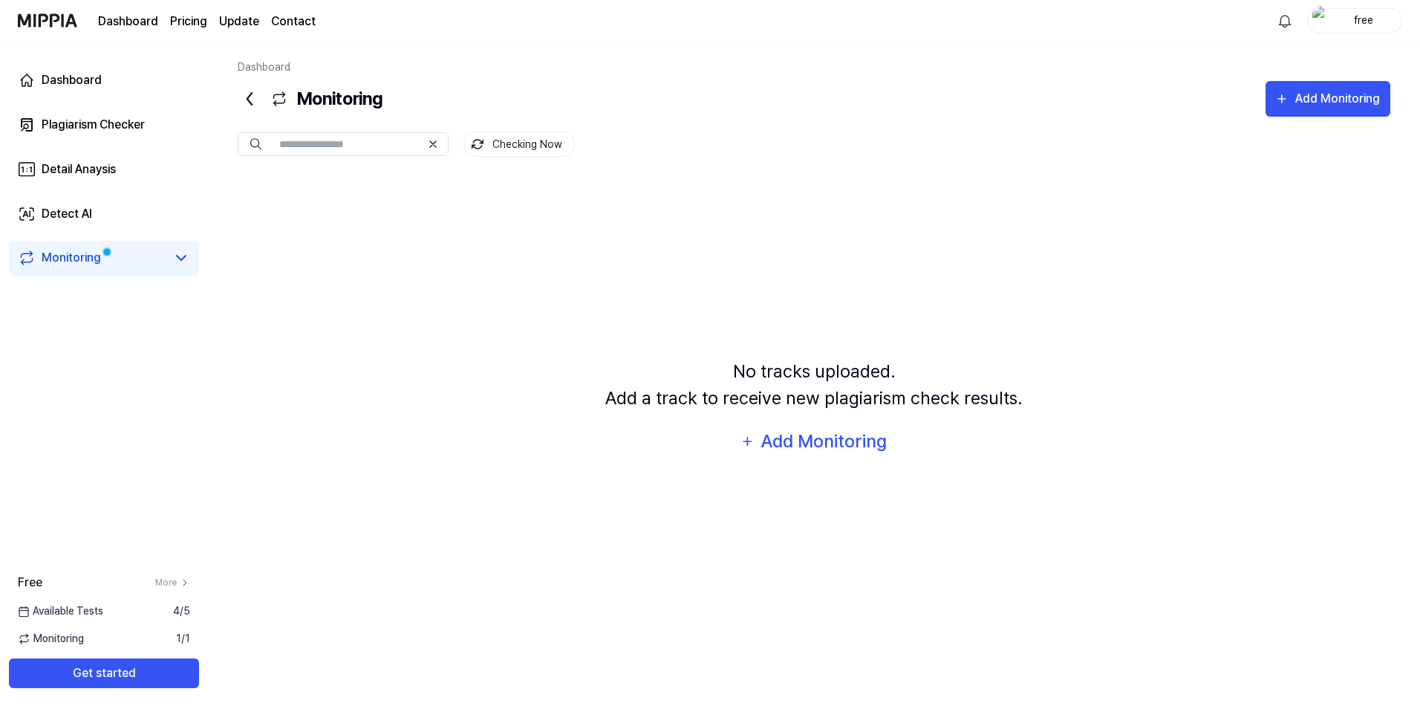
click at [254, 101] on icon at bounding box center [250, 99] width 24 height 24
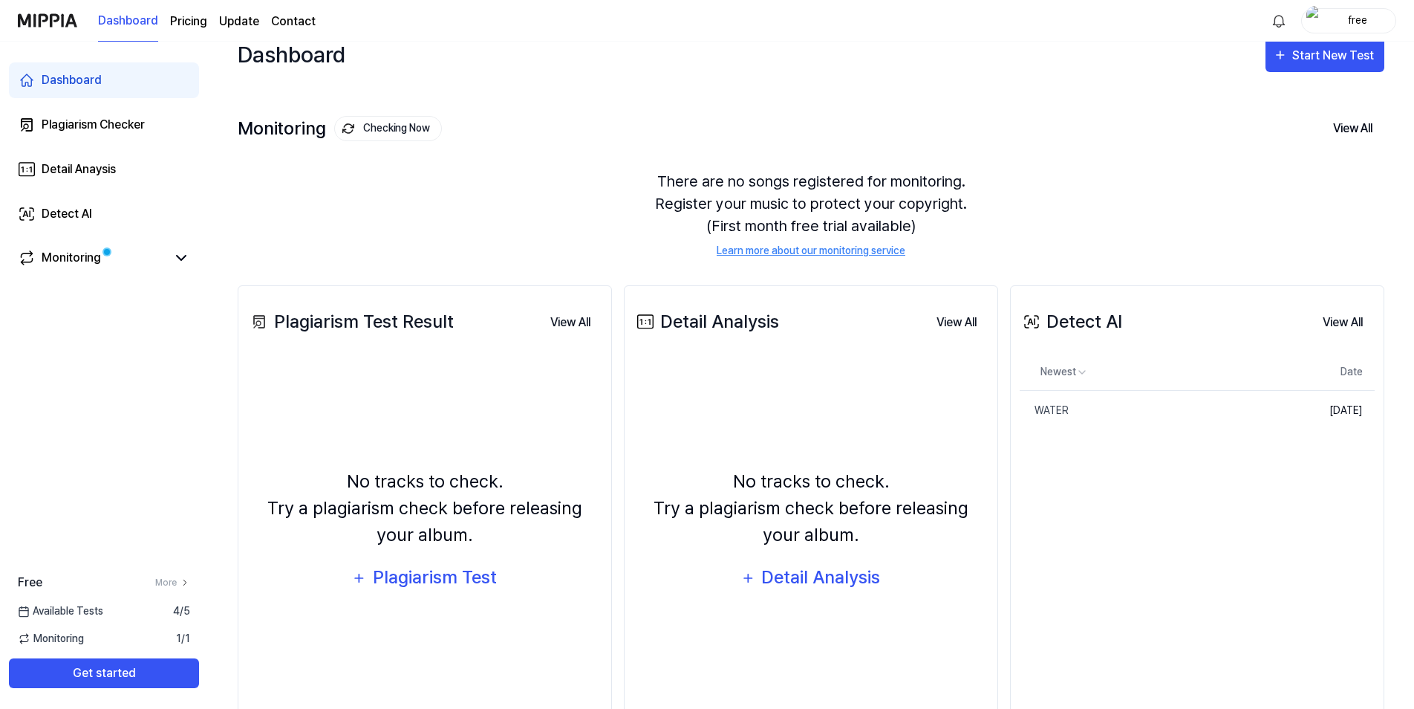
scroll to position [68, 0]
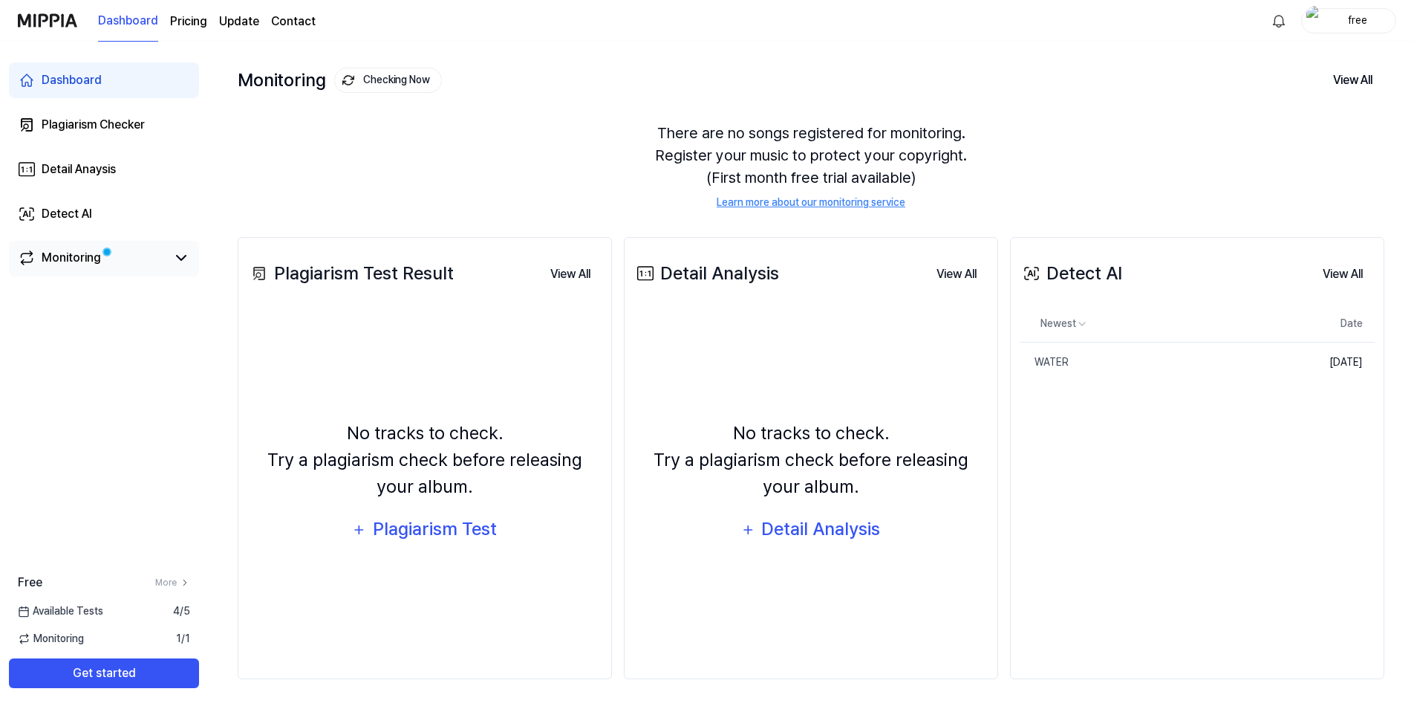
click at [107, 250] on span at bounding box center [107, 252] width 6 height 6
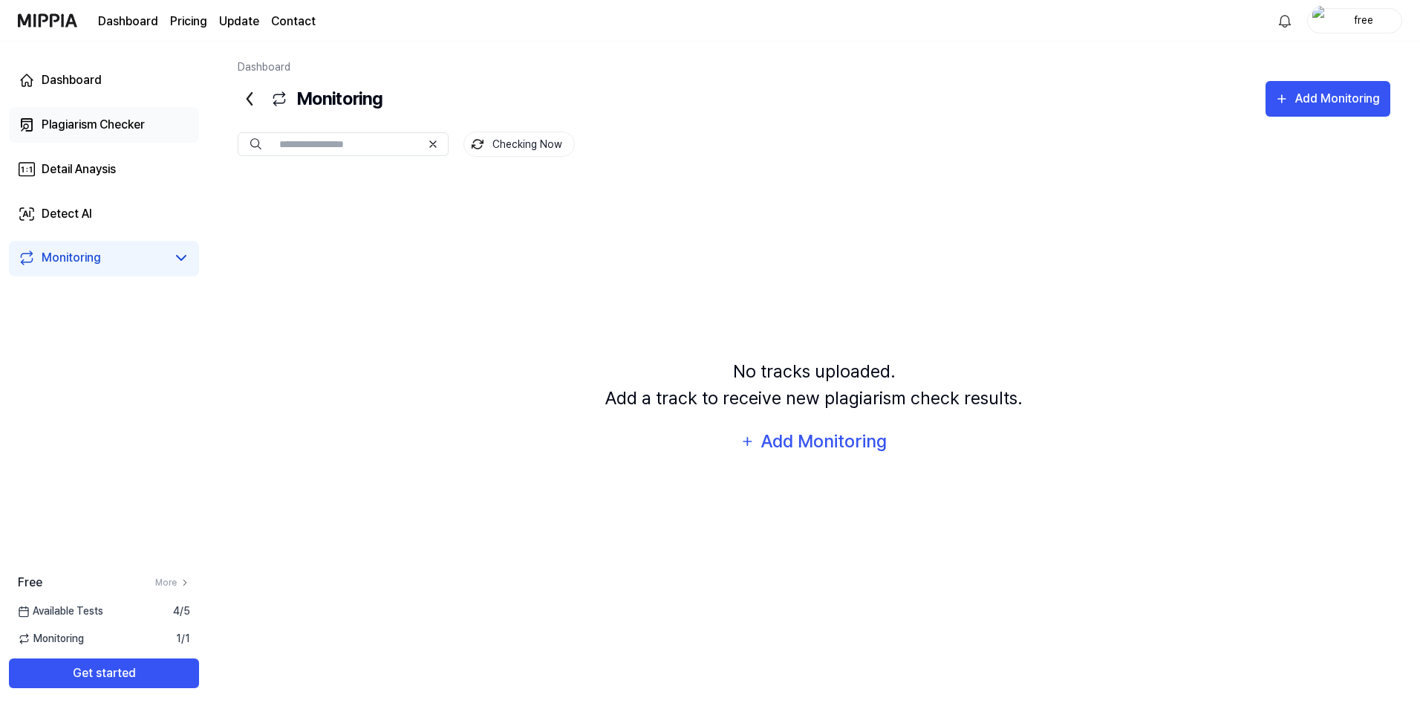
click at [145, 129] on div "Plagiarism Checker" at bounding box center [93, 125] width 103 height 18
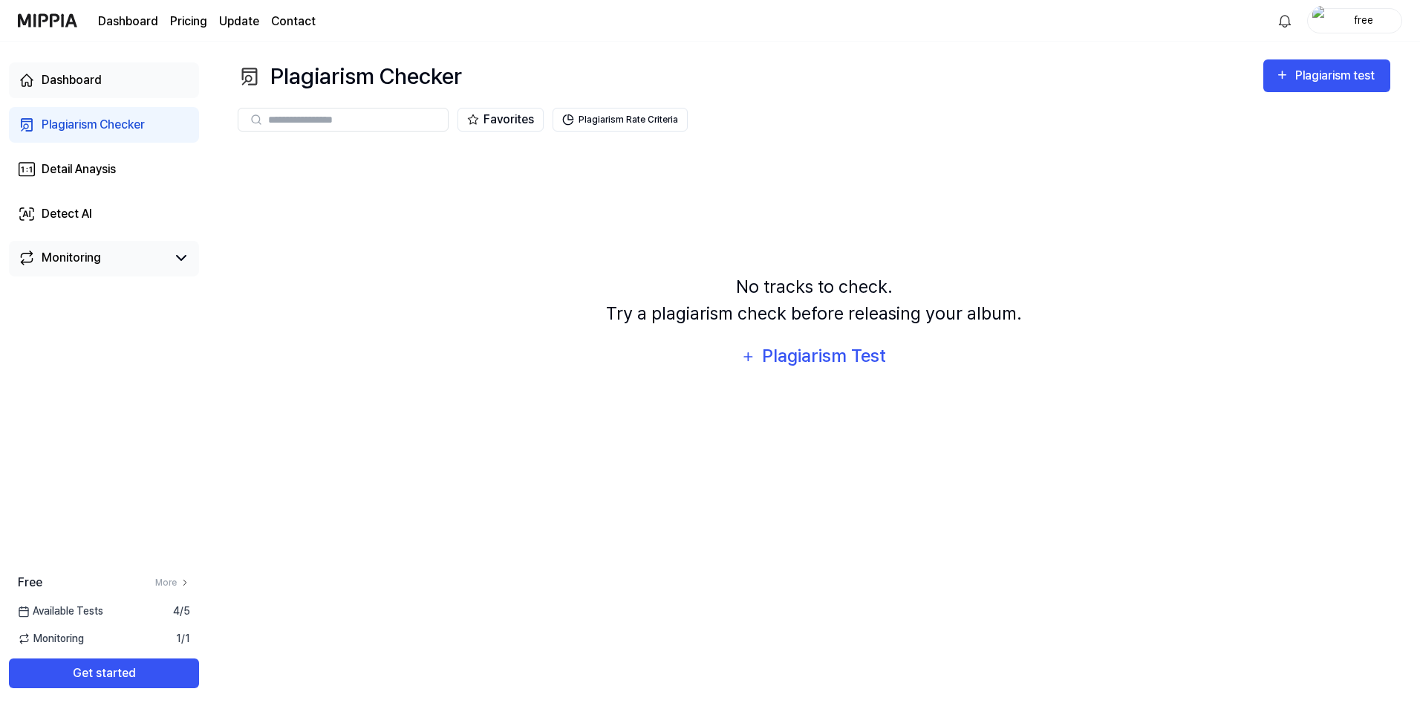
click at [82, 82] on div "Dashboard" at bounding box center [72, 80] width 60 height 18
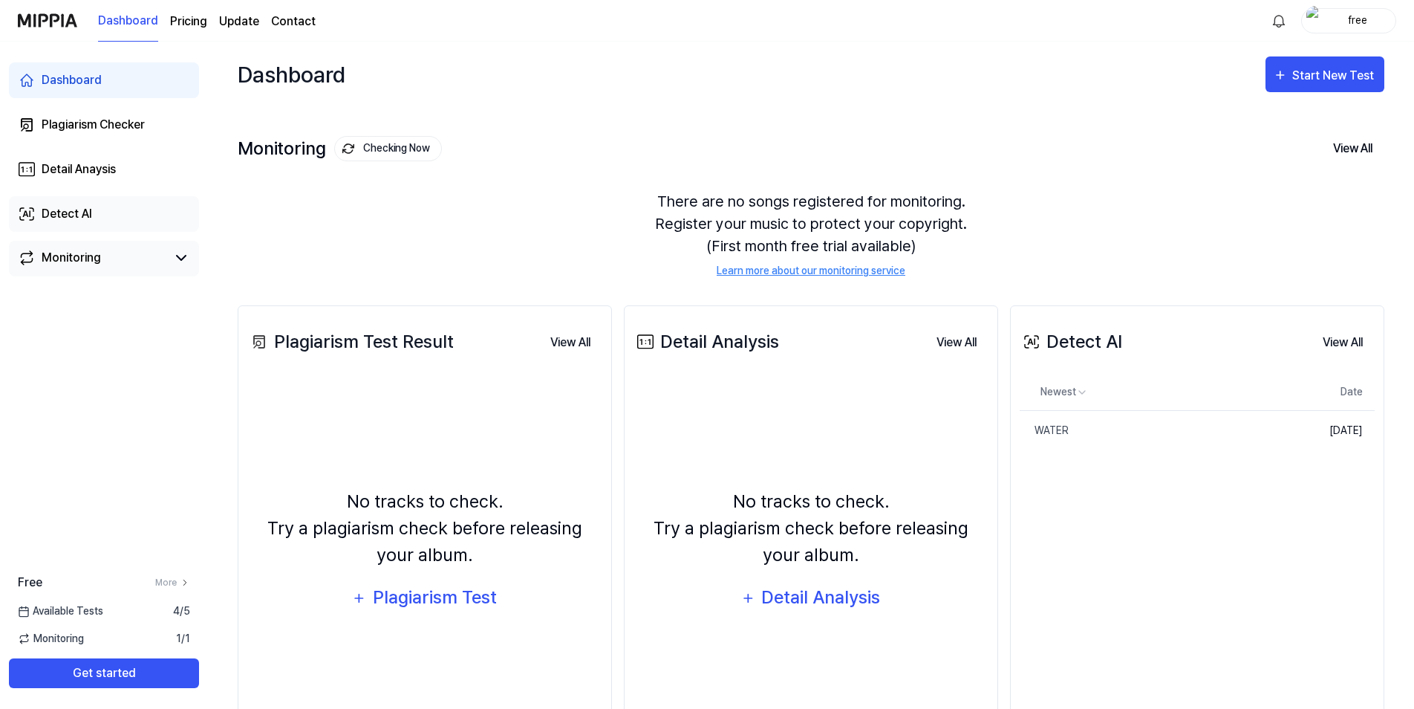
click at [124, 196] on link "Detect AI" at bounding box center [104, 214] width 190 height 36
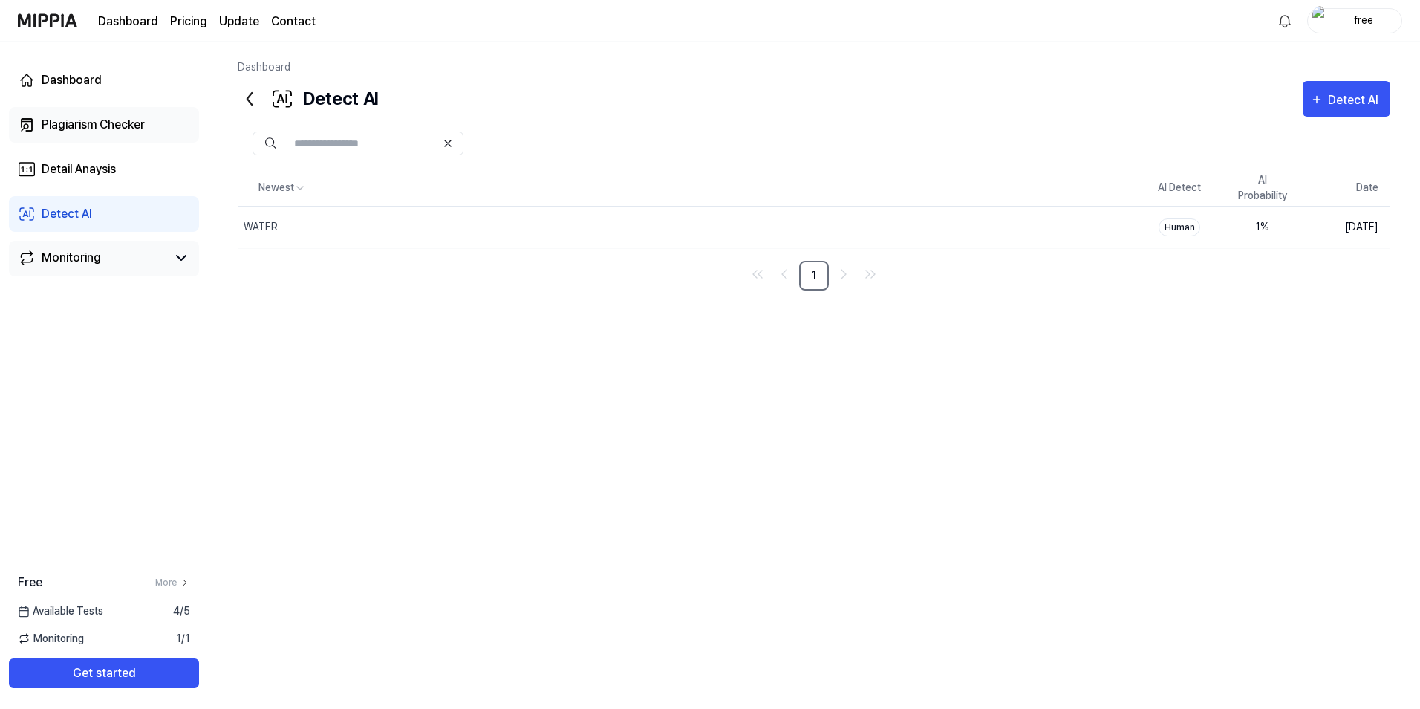
click at [145, 134] on link "Plagiarism Checker" at bounding box center [104, 125] width 190 height 36
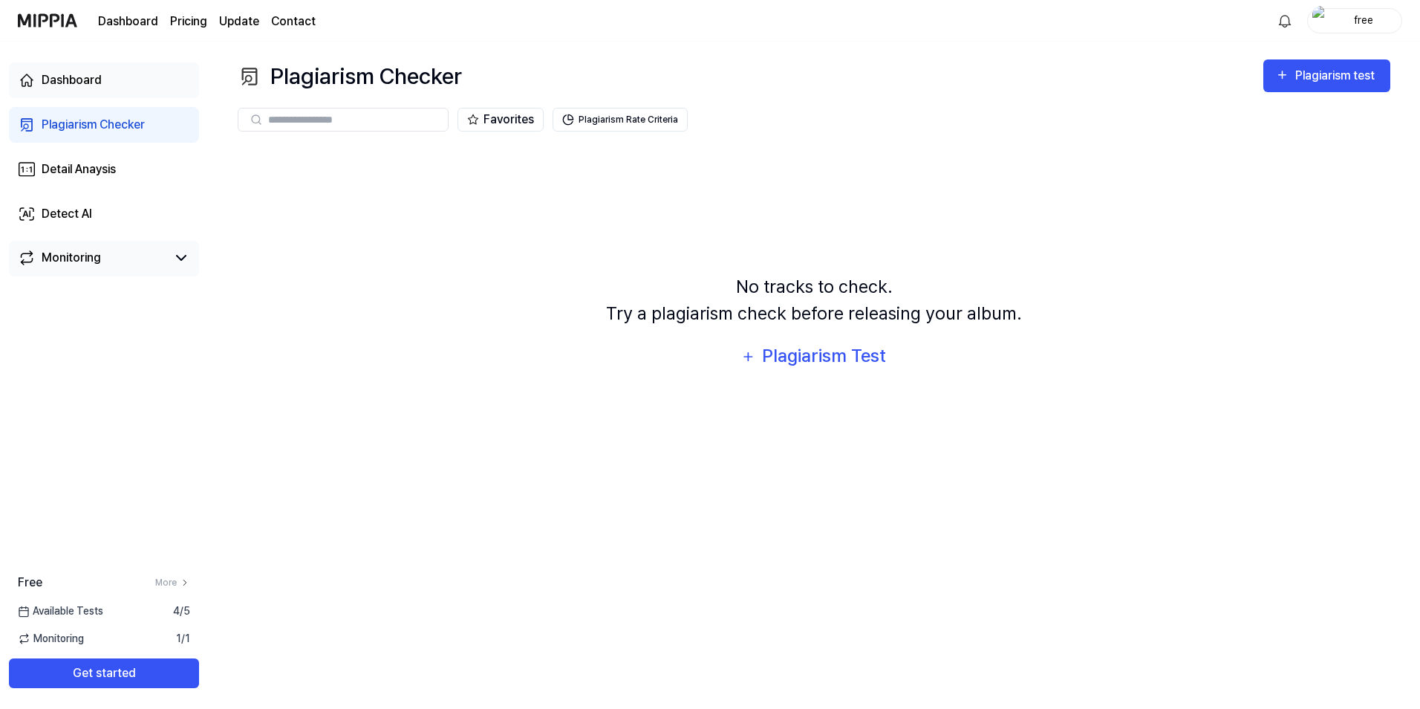
click at [135, 88] on link "Dashboard" at bounding box center [104, 80] width 190 height 36
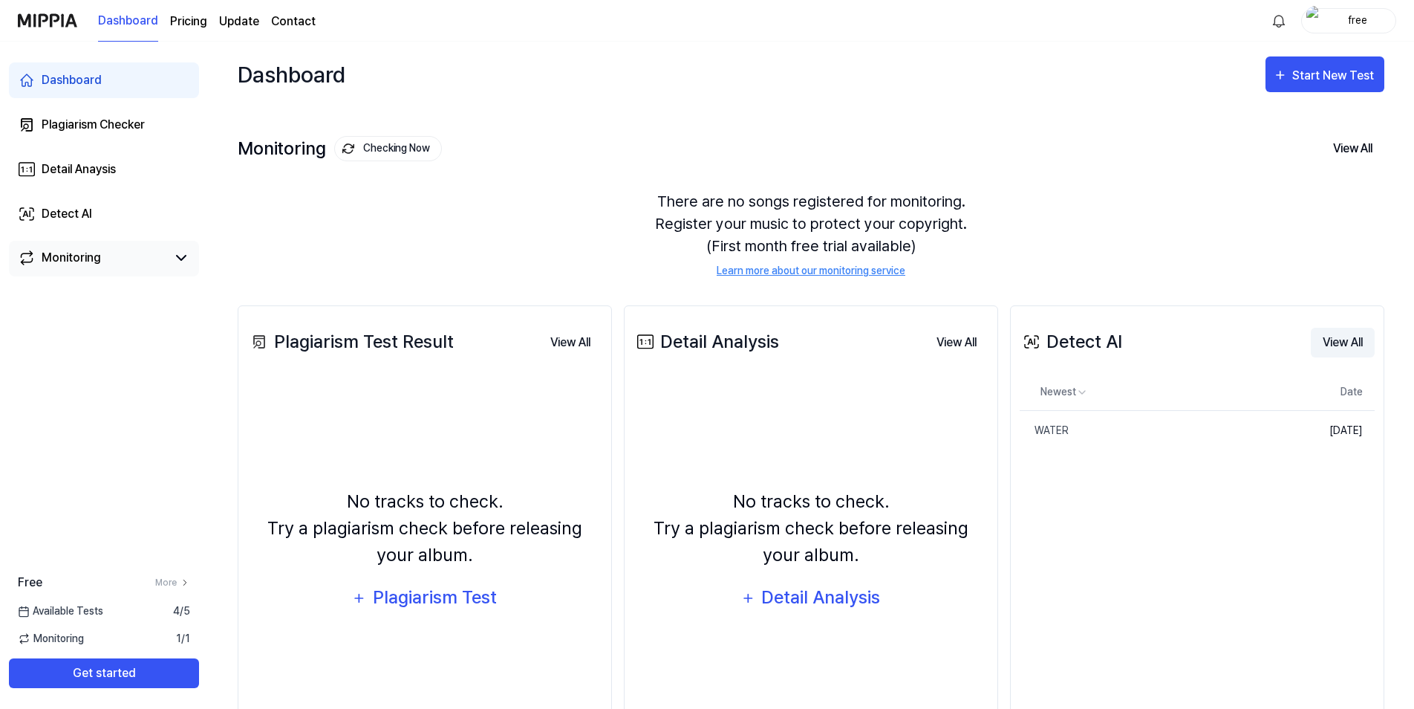
click at [1357, 341] on button "View All" at bounding box center [1343, 343] width 64 height 30
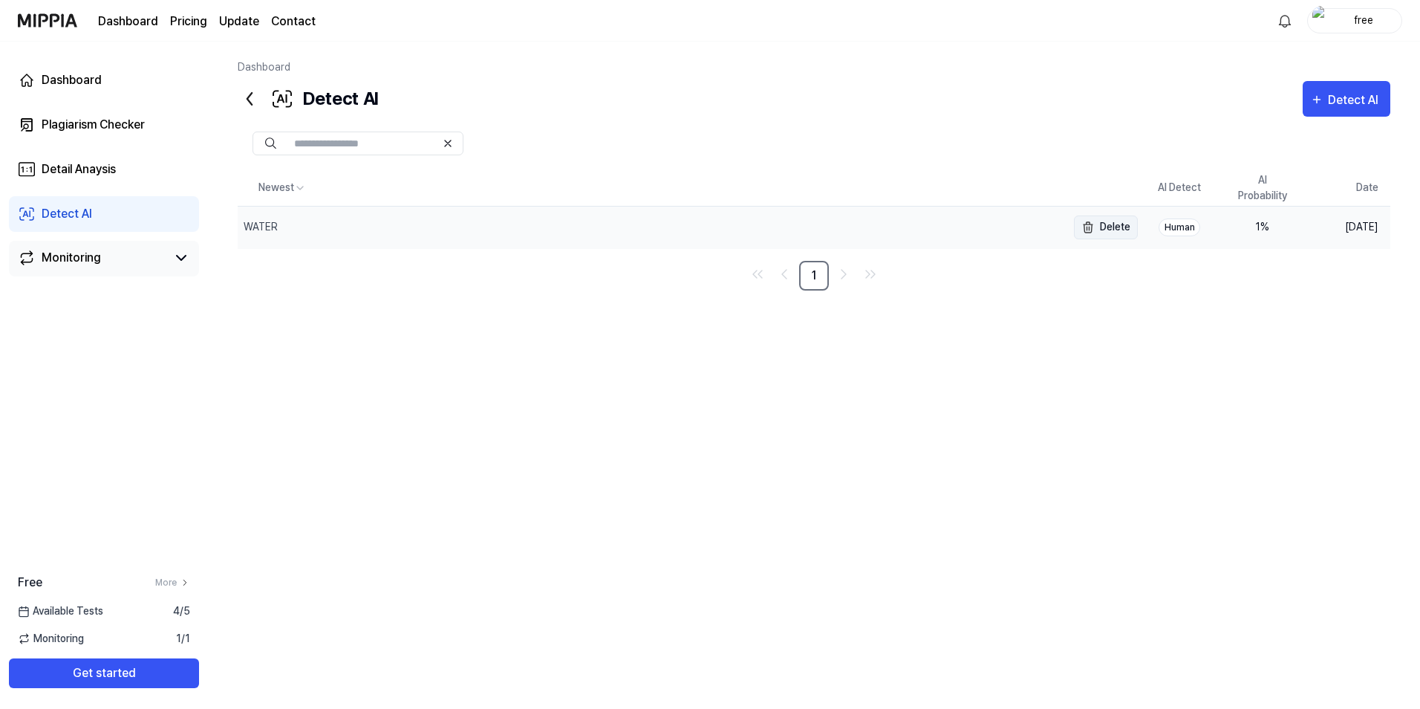
click at [1108, 227] on button "Delete" at bounding box center [1106, 227] width 64 height 24
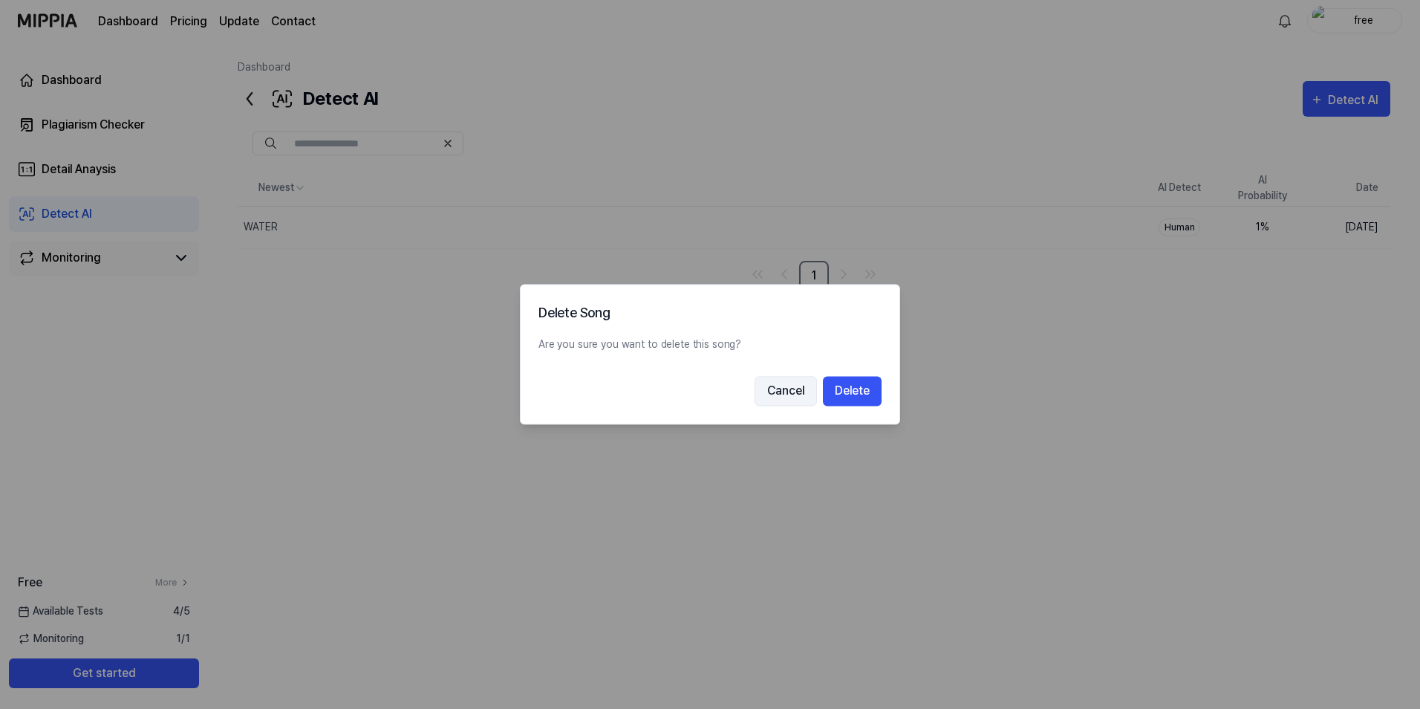
drag, startPoint x: 811, startPoint y: 403, endPoint x: 802, endPoint y: 400, distance: 9.9
click at [810, 403] on button "Cancel" at bounding box center [786, 392] width 62 height 30
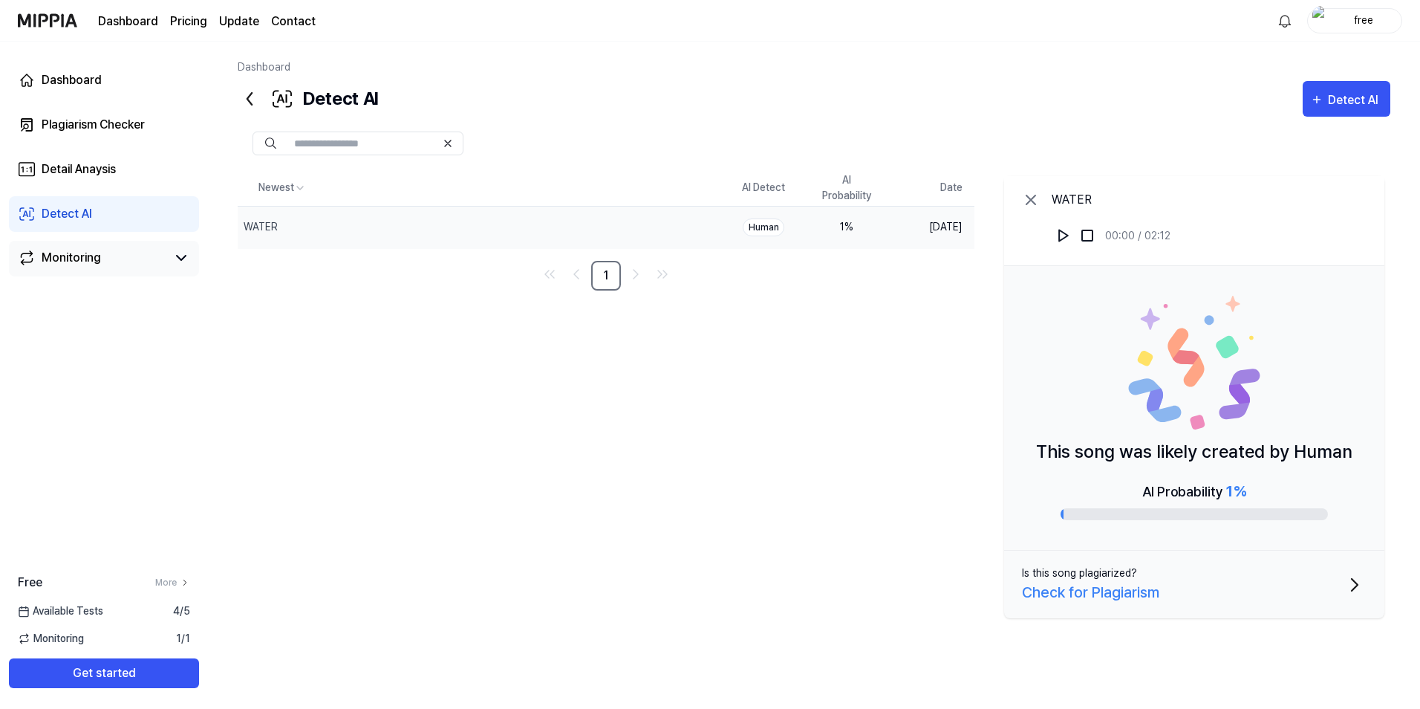
click at [1028, 195] on icon at bounding box center [1031, 200] width 18 height 18
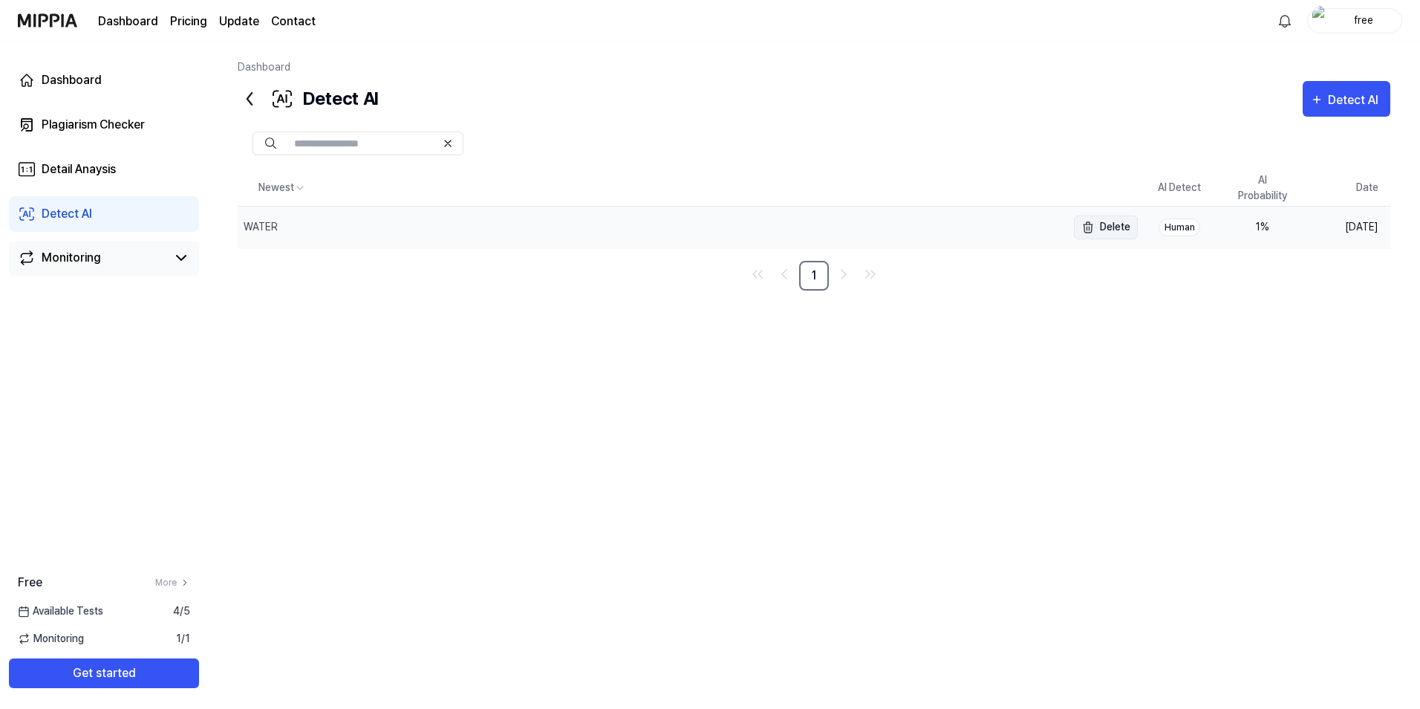
click at [1120, 229] on button "Delete" at bounding box center [1106, 227] width 64 height 24
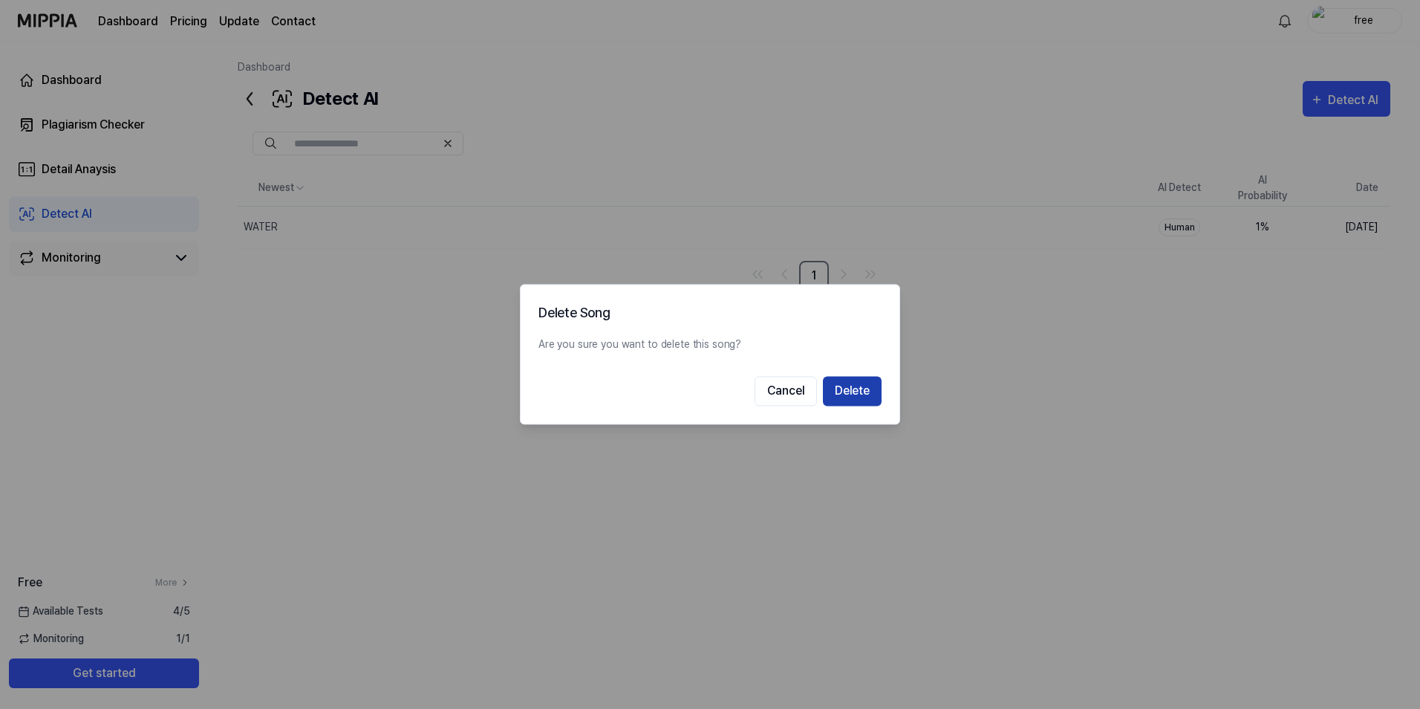
click at [863, 399] on button "Delete" at bounding box center [852, 392] width 59 height 30
